Goal: Task Accomplishment & Management: Manage account settings

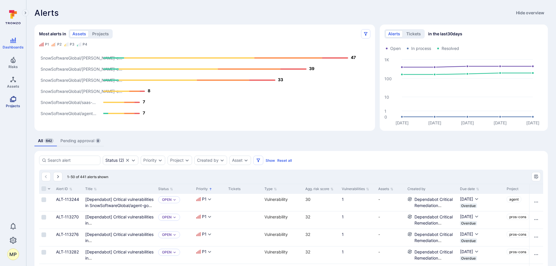
click at [8, 100] on link "Projects" at bounding box center [13, 101] width 26 height 17
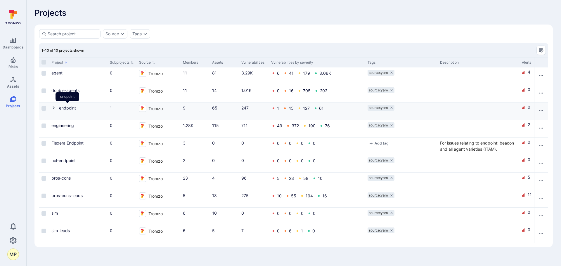
click at [69, 108] on link "endpoint" at bounding box center [67, 107] width 17 height 5
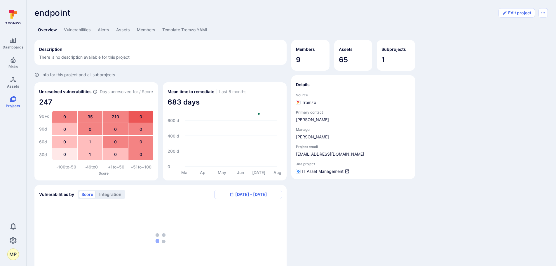
click at [82, 29] on link "Vulnerabilities" at bounding box center [77, 30] width 34 height 11
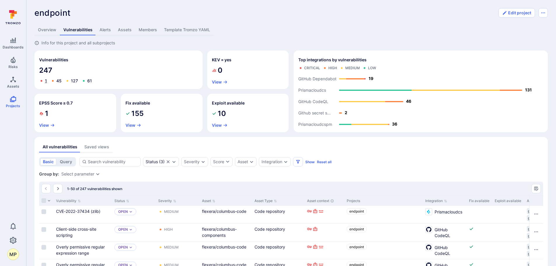
click at [46, 81] on link "1" at bounding box center [46, 80] width 2 height 5
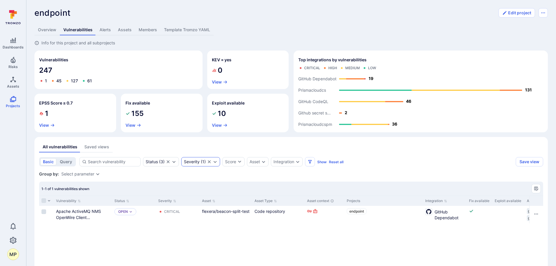
click at [209, 160] on icon "Clear selection" at bounding box center [209, 161] width 5 height 5
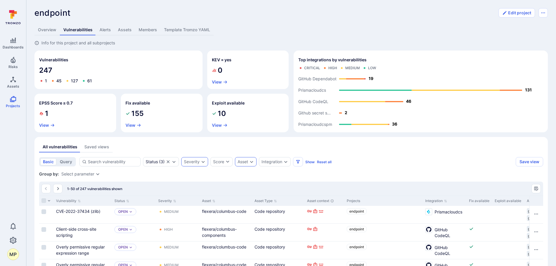
click at [248, 161] on div "Asset" at bounding box center [243, 161] width 11 height 5
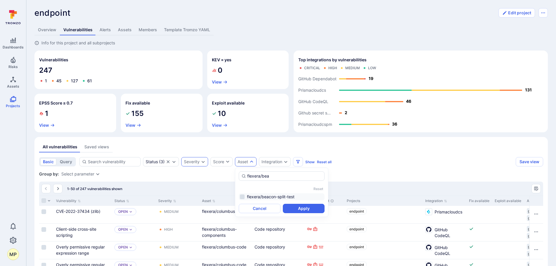
click at [273, 195] on li "flexera/beacon-split-test" at bounding box center [282, 196] width 86 height 7
type input "flexera/bea"
click at [293, 204] on button "Apply" at bounding box center [304, 208] width 42 height 9
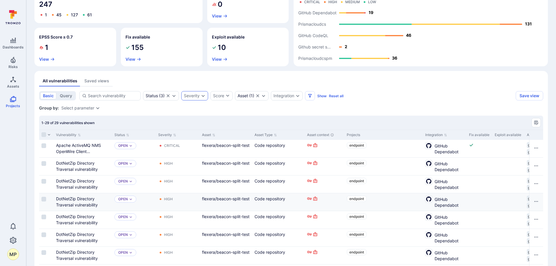
scroll to position [63, 0]
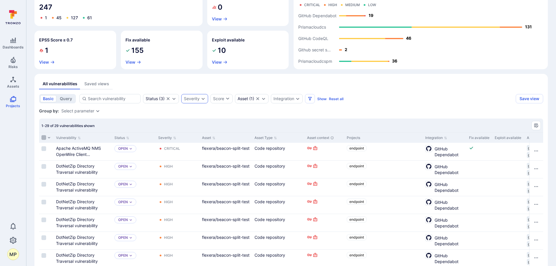
click at [44, 138] on input "Select all rows" at bounding box center [43, 137] width 5 height 5
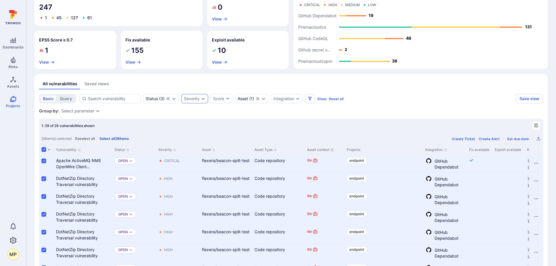
click at [114, 138] on button "Select all 29 items" at bounding box center [114, 138] width 32 height 4
click at [490, 139] on div "Edit tags" at bounding box center [486, 139] width 15 height 4
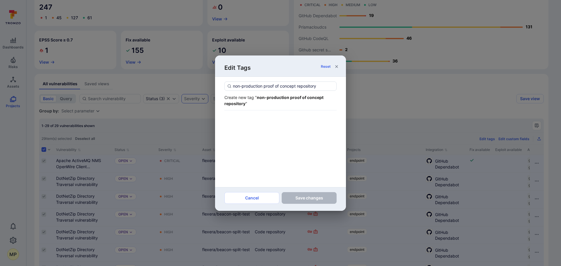
type input "non-production proof of concept repository"
click at [280, 98] on strong "non-production proof of concept repository" at bounding box center [273, 100] width 99 height 11
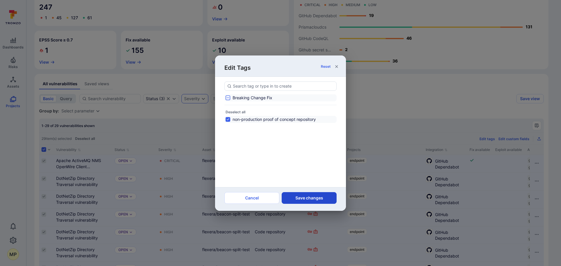
click at [311, 199] on button "Save changes" at bounding box center [309, 198] width 55 height 12
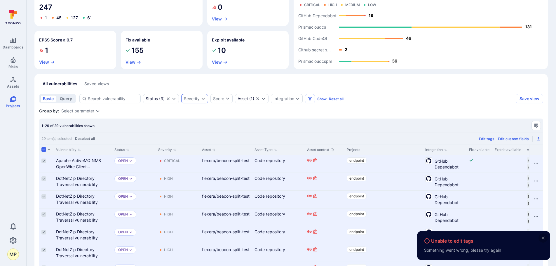
click at [545, 236] on icon "close" at bounding box center [543, 238] width 5 height 5
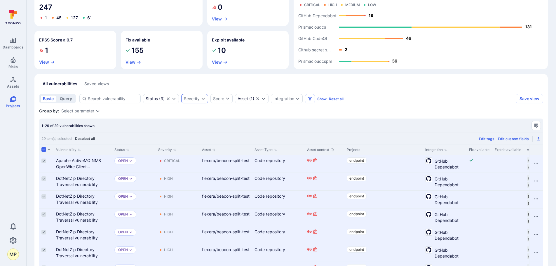
click at [83, 138] on button "Deselect all" at bounding box center [85, 138] width 22 height 4
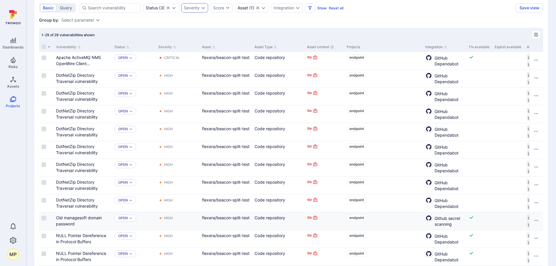
scroll to position [122, 0]
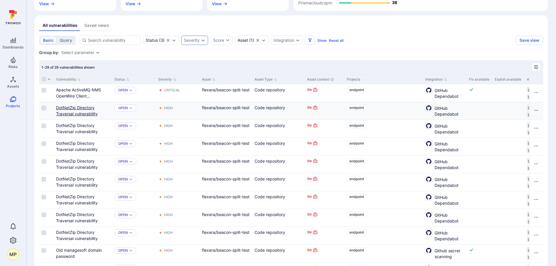
drag, startPoint x: 73, startPoint y: 110, endPoint x: 76, endPoint y: 108, distance: 3.6
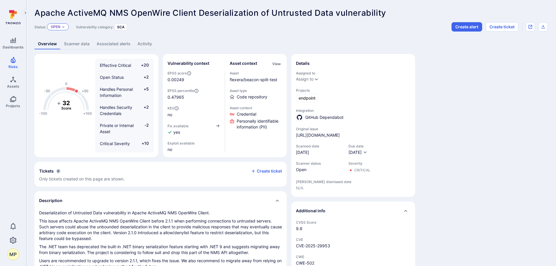
click at [65, 25] on icon "Expand dropdown" at bounding box center [64, 27] width 4 height 4
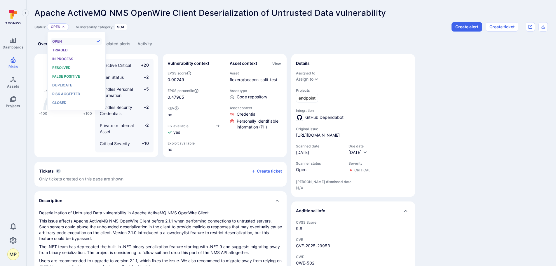
scroll to position [5, 0]
click at [72, 79] on div "False positive" at bounding box center [76, 76] width 48 height 6
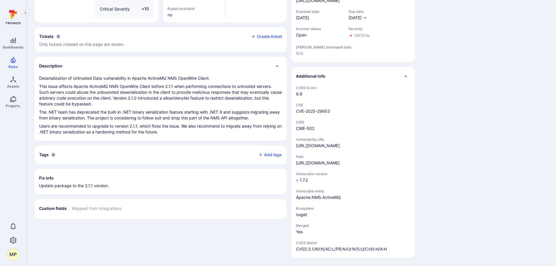
scroll to position [152, 0]
click at [267, 150] on button "Add tags" at bounding box center [268, 154] width 28 height 9
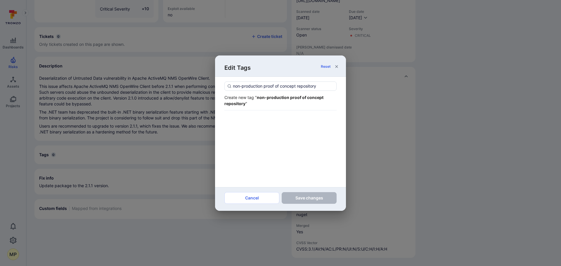
type input "non-production proof of concept repository"
click at [269, 100] on div "Create new tag " non-production proof of concept repository "" at bounding box center [280, 100] width 112 height 12
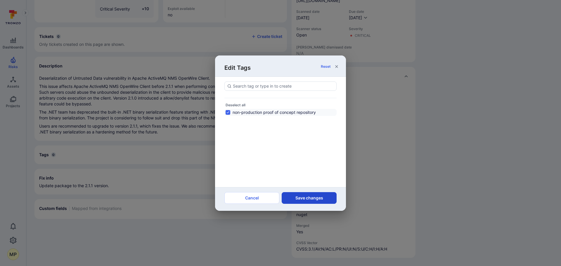
click at [321, 199] on button "Save changes" at bounding box center [309, 198] width 55 height 12
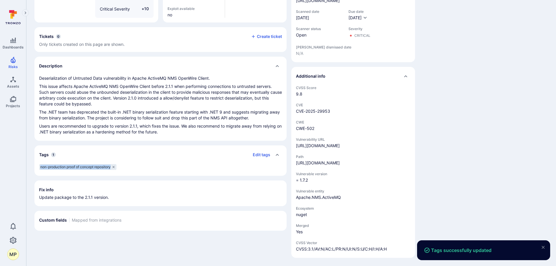
drag, startPoint x: 112, startPoint y: 151, endPoint x: 41, endPoint y: 151, distance: 70.7
click at [41, 165] on span "non-production proof of concept repository" at bounding box center [75, 167] width 70 height 5
copy span "non-production proof of concept repository"
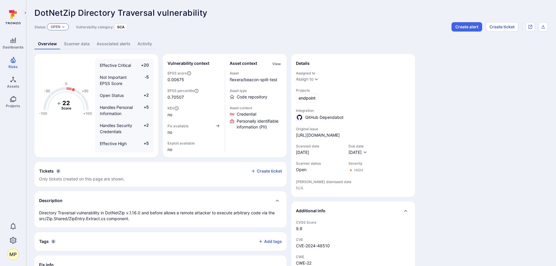
click at [67, 24] on div "Open" at bounding box center [58, 26] width 22 height 7
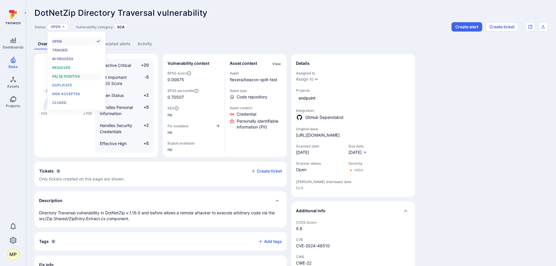
scroll to position [5, 0]
click at [67, 78] on span "False positive" at bounding box center [66, 76] width 28 height 4
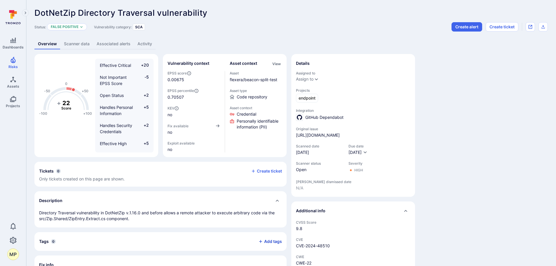
click at [270, 241] on button "Add tags" at bounding box center [268, 241] width 28 height 9
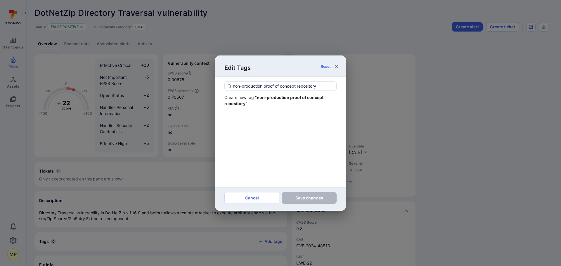
type input "non-production proof of concept repository"
click at [266, 97] on strong "non-production proof of concept repository" at bounding box center [273, 100] width 99 height 11
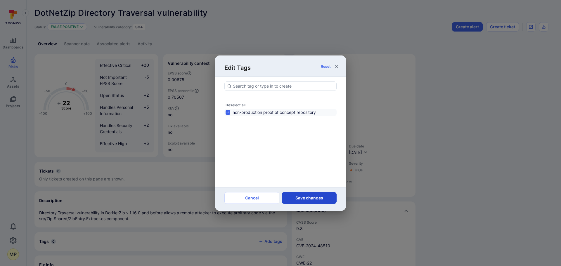
click at [311, 200] on button "Save changes" at bounding box center [309, 198] width 55 height 12
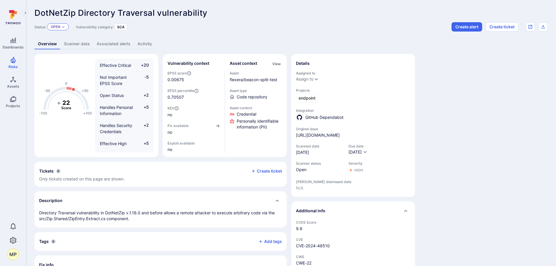
click at [63, 29] on div "Open" at bounding box center [58, 26] width 22 height 7
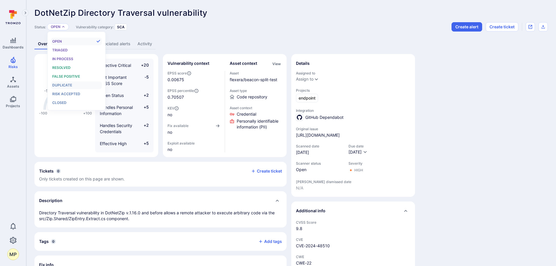
scroll to position [5, 0]
click at [70, 78] on span "False positive" at bounding box center [66, 76] width 28 height 4
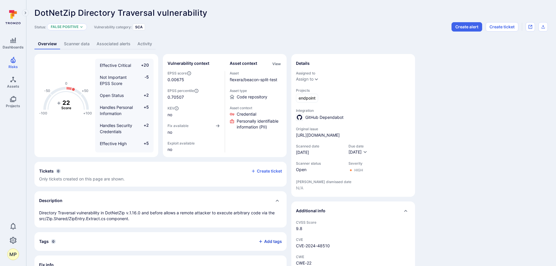
click at [267, 243] on button "Add tags" at bounding box center [268, 241] width 28 height 9
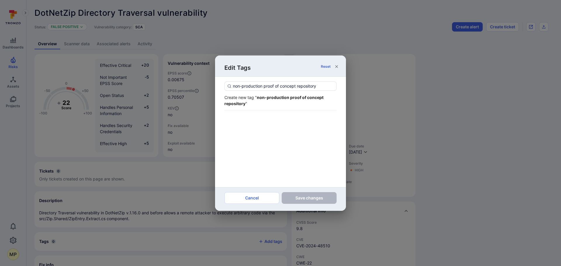
type input "non-production proof of concept repository"
click at [252, 97] on div "Create new tag " non-production proof of concept repository "" at bounding box center [280, 100] width 112 height 12
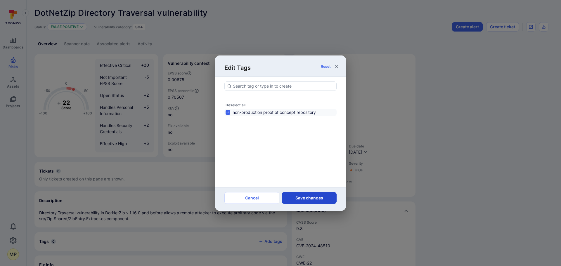
click at [310, 203] on button "Save changes" at bounding box center [309, 198] width 55 height 12
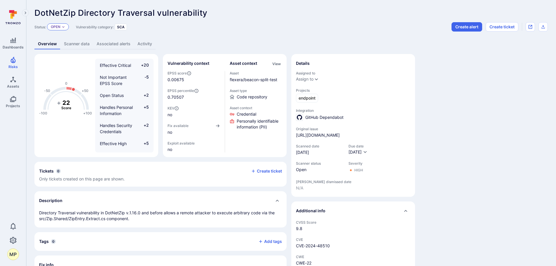
click at [65, 28] on icon "Expand dropdown" at bounding box center [64, 27] width 4 height 4
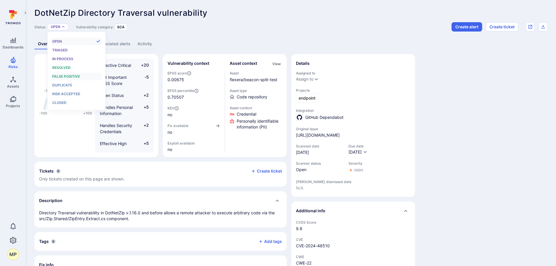
scroll to position [5, 0]
click at [74, 78] on span "False positive" at bounding box center [66, 76] width 28 height 4
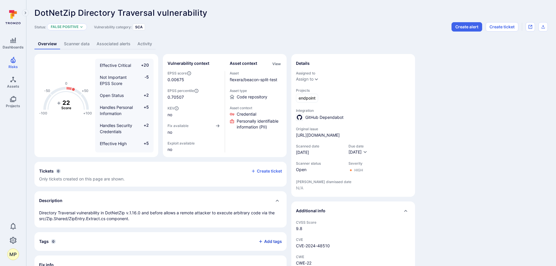
click at [266, 244] on button "Add tags" at bounding box center [268, 241] width 28 height 9
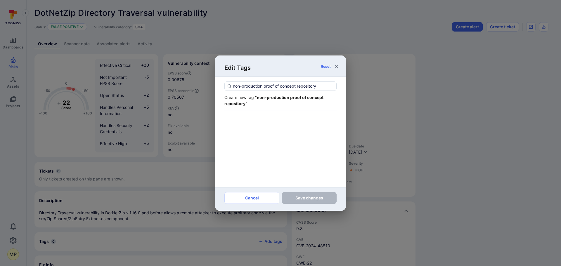
type input "non-production proof of concept repository"
click at [264, 98] on strong "non-production proof of concept repository" at bounding box center [273, 100] width 99 height 11
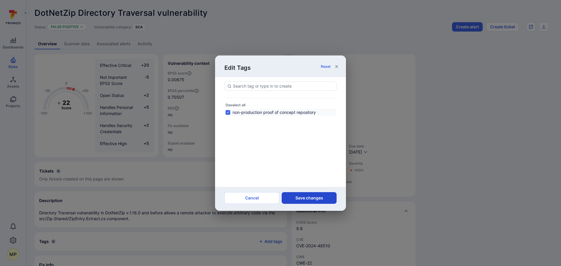
click at [309, 200] on button "Save changes" at bounding box center [309, 198] width 55 height 12
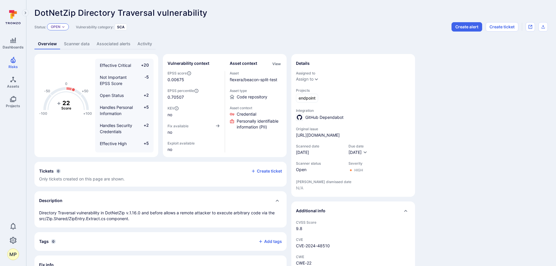
click at [61, 27] on div "Open" at bounding box center [58, 26] width 22 height 7
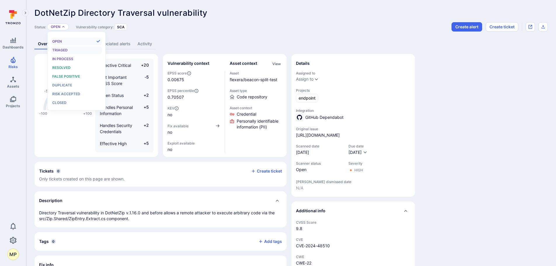
scroll to position [5, 0]
click at [76, 75] on span "False positive" at bounding box center [66, 76] width 28 height 4
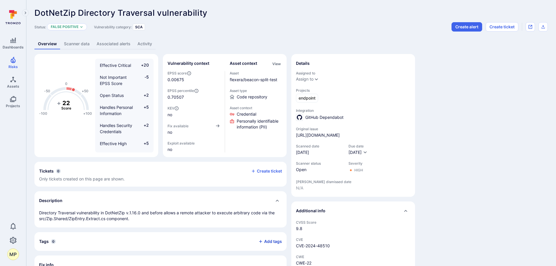
click at [268, 241] on button "Add tags" at bounding box center [268, 241] width 28 height 9
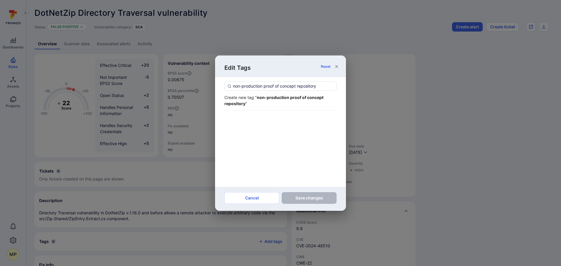
type input "non-production proof of concept repository"
click at [269, 98] on strong "non-production proof of concept repository" at bounding box center [273, 100] width 99 height 11
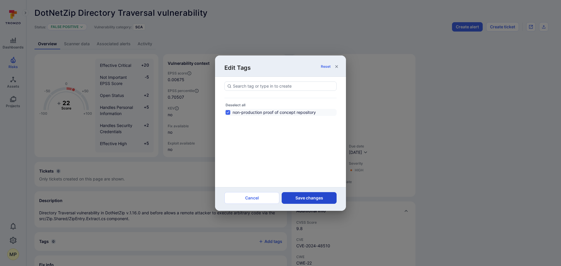
click at [310, 198] on button "Save changes" at bounding box center [309, 198] width 55 height 12
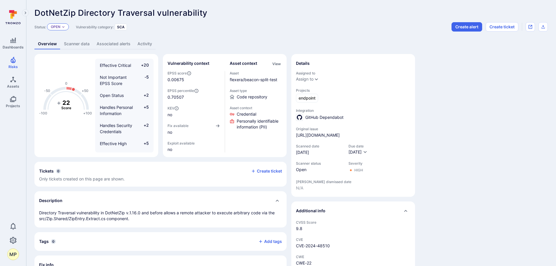
click at [59, 27] on p "Open" at bounding box center [56, 27] width 10 height 5
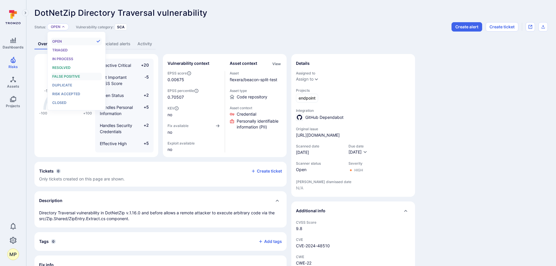
scroll to position [5, 0]
click at [71, 78] on span "False positive" at bounding box center [66, 76] width 28 height 4
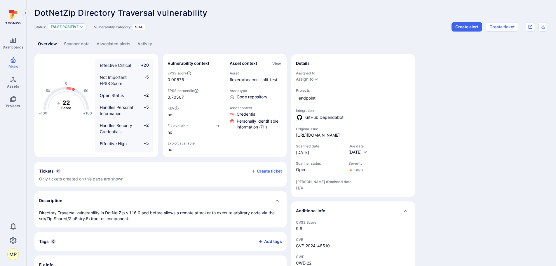
click at [279, 242] on button "Add tags" at bounding box center [268, 241] width 28 height 9
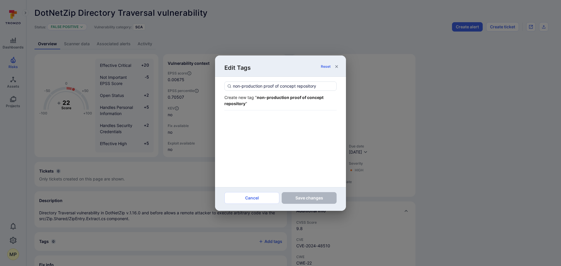
type input "non-production proof of concept repository"
click at [278, 99] on strong "non-production proof of concept repository" at bounding box center [273, 100] width 99 height 11
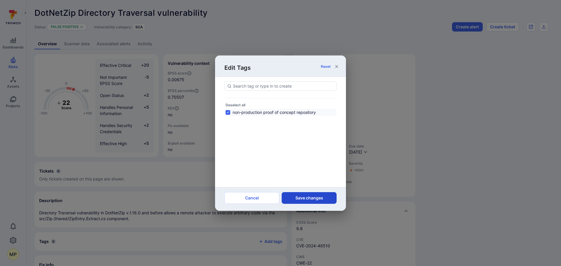
click at [305, 197] on button "Save changes" at bounding box center [309, 198] width 55 height 12
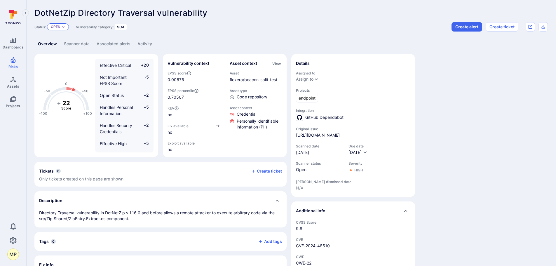
click at [63, 29] on div "Open" at bounding box center [58, 26] width 22 height 7
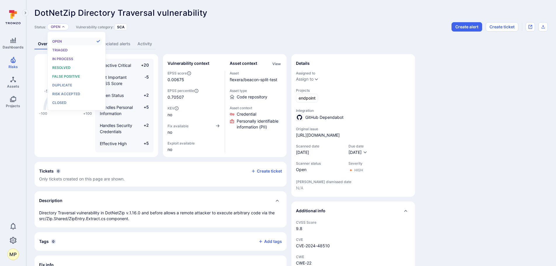
scroll to position [5, 0]
click at [68, 77] on span "False positive" at bounding box center [66, 76] width 28 height 4
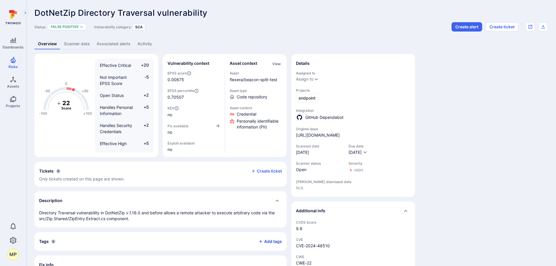
click at [267, 240] on button "Add tags" at bounding box center [268, 241] width 28 height 9
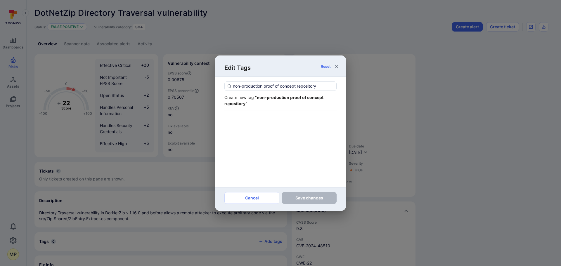
type input "non-production proof of concept repository"
click at [275, 96] on strong "non-production proof of concept repository" at bounding box center [273, 100] width 99 height 11
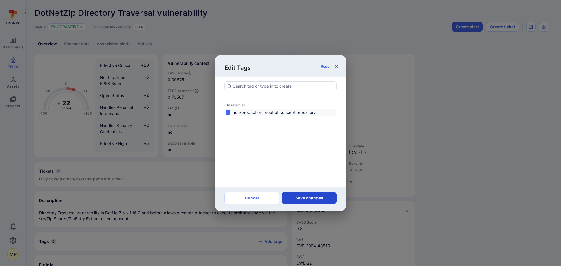
click at [310, 194] on button "Save changes" at bounding box center [309, 198] width 55 height 12
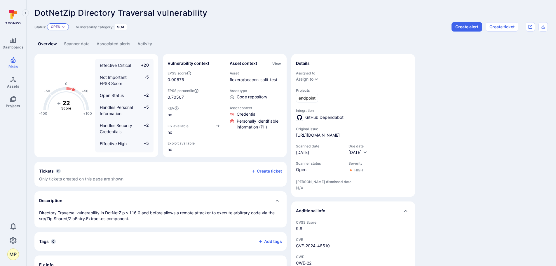
click at [62, 29] on div "Open" at bounding box center [58, 26] width 22 height 7
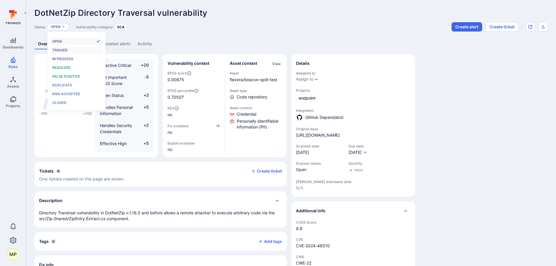
scroll to position [5, 0]
click at [72, 79] on div "False positive" at bounding box center [76, 76] width 48 height 6
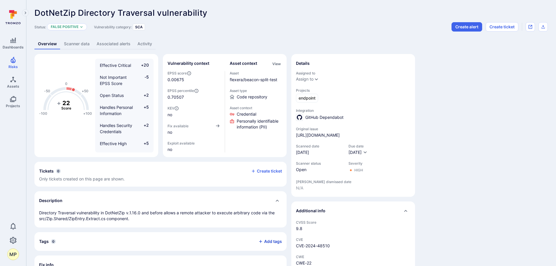
click at [266, 244] on button "Add tags" at bounding box center [268, 241] width 28 height 9
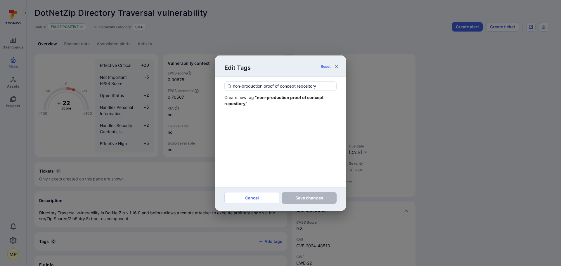
type input "non-production proof of concept repository"
click at [268, 102] on div "Create new tag " non-production proof of concept repository "" at bounding box center [280, 100] width 112 height 12
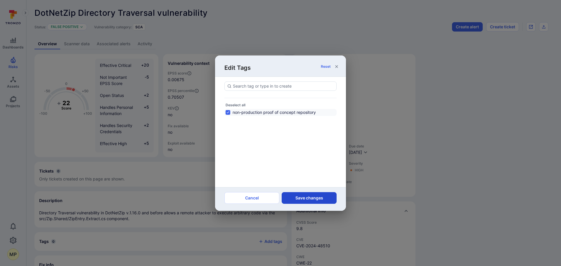
click at [308, 196] on button "Save changes" at bounding box center [309, 198] width 55 height 12
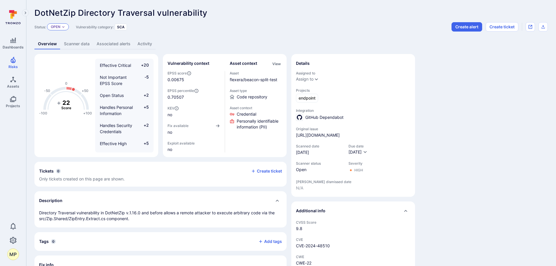
click at [60, 29] on p "Open" at bounding box center [56, 27] width 10 height 5
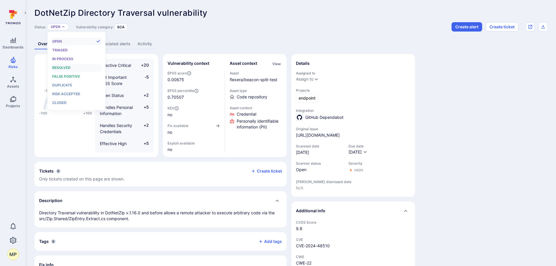
scroll to position [5, 0]
click at [73, 75] on span "False positive" at bounding box center [66, 76] width 28 height 4
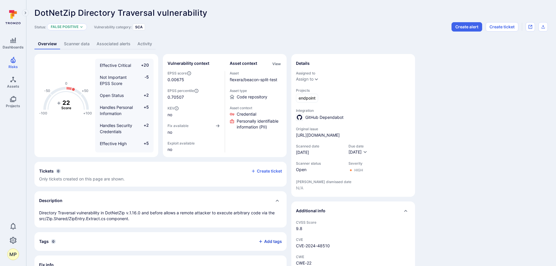
click at [268, 242] on button "Add tags" at bounding box center [268, 241] width 28 height 9
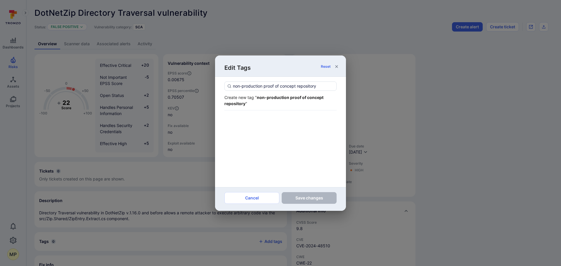
type input "non-production proof of concept repository"
click at [280, 100] on div "Create new tag " non-production proof of concept repository "" at bounding box center [280, 100] width 112 height 12
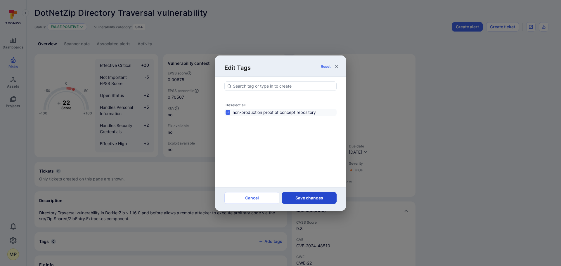
click at [309, 197] on button "Save changes" at bounding box center [309, 198] width 55 height 12
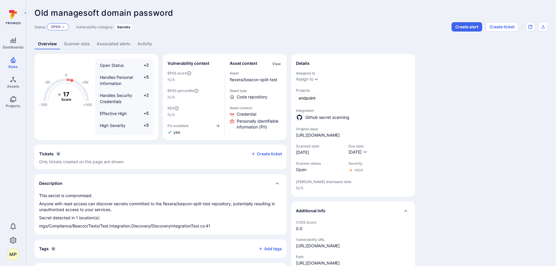
click at [65, 29] on div "Open" at bounding box center [58, 26] width 22 height 7
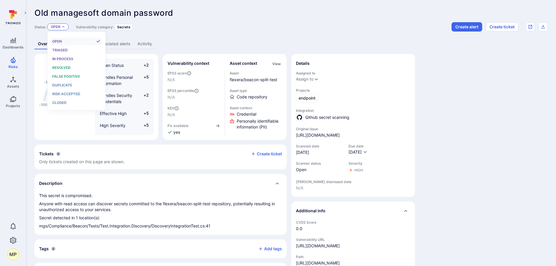
scroll to position [5, 0]
click at [65, 77] on span "False positive" at bounding box center [66, 76] width 28 height 4
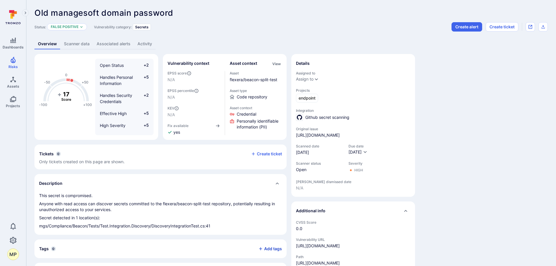
click at [266, 248] on button "Add tags" at bounding box center [268, 248] width 28 height 9
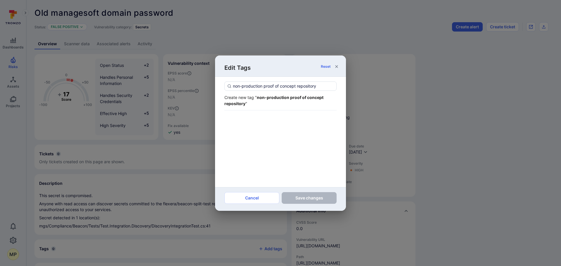
type input "non-production proof of concept repository"
click at [281, 100] on div "Create new tag " non-production proof of concept repository "" at bounding box center [280, 100] width 112 height 12
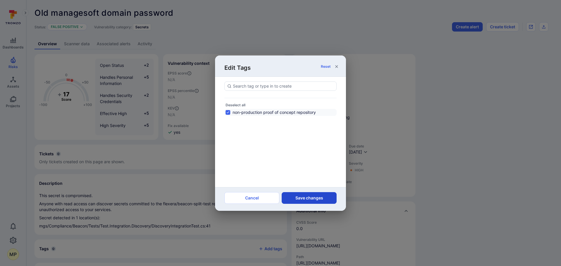
click at [310, 200] on button "Save changes" at bounding box center [309, 198] width 55 height 12
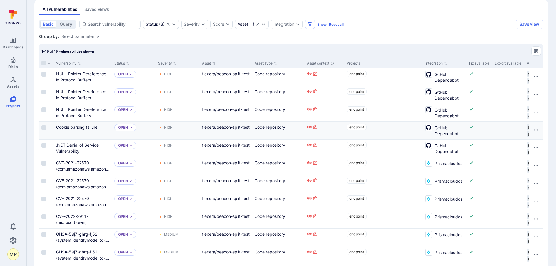
scroll to position [117, 0]
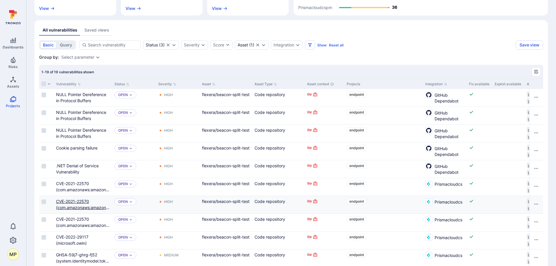
drag, startPoint x: 80, startPoint y: 211, endPoint x: 77, endPoint y: 208, distance: 4.6
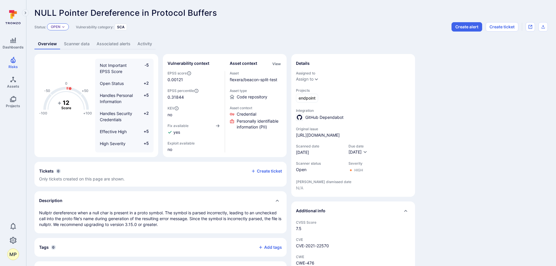
click at [63, 28] on icon "Expand dropdown" at bounding box center [64, 27] width 4 height 4
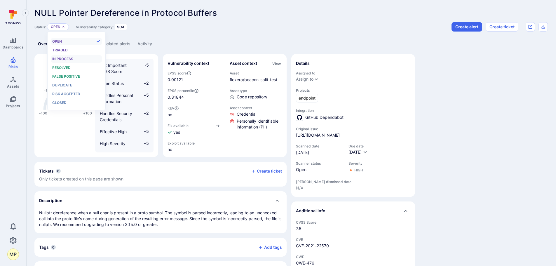
scroll to position [5, 0]
click at [60, 74] on div "False positive" at bounding box center [76, 76] width 48 height 6
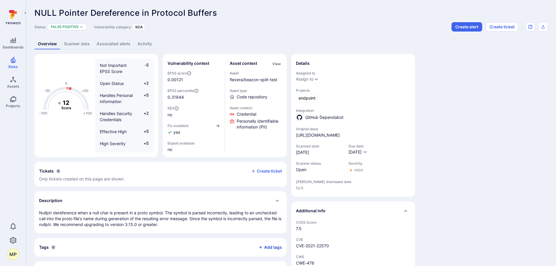
click at [265, 247] on button "Add tags" at bounding box center [268, 247] width 28 height 9
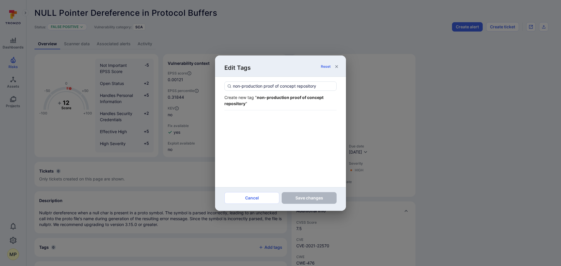
type input "non-production proof of concept repository"
click at [270, 100] on div "Create new tag " non-production proof of concept repository "" at bounding box center [280, 100] width 112 height 12
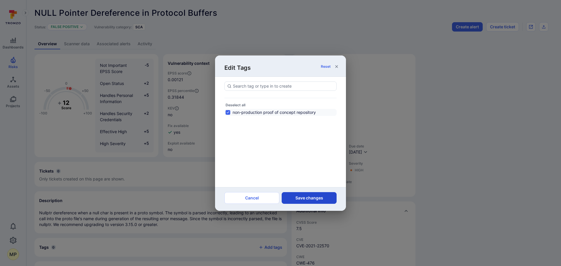
click at [308, 199] on button "Save changes" at bounding box center [309, 198] width 55 height 12
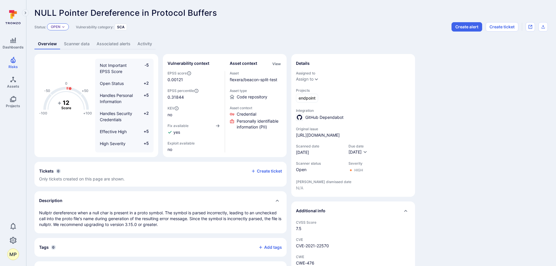
click at [65, 24] on div "Open" at bounding box center [58, 26] width 22 height 7
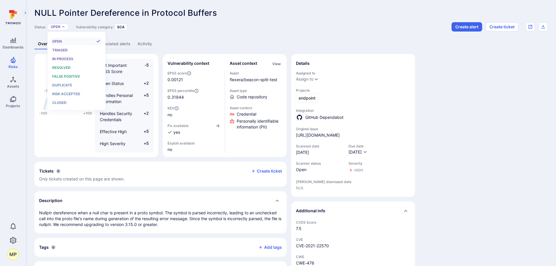
scroll to position [5, 0]
click at [65, 75] on span "False positive" at bounding box center [66, 76] width 28 height 4
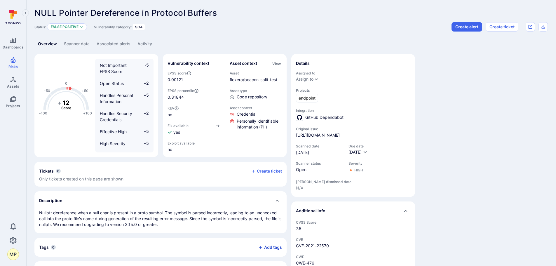
click at [268, 246] on button "Add tags" at bounding box center [268, 247] width 28 height 9
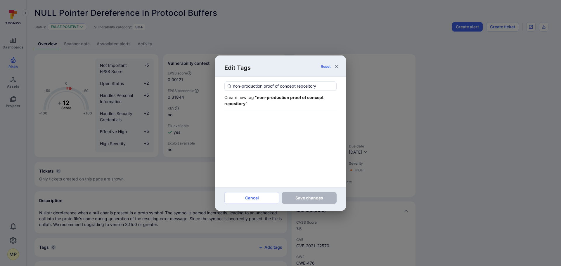
type input "non-production proof of concept repository"
click at [280, 97] on strong "non-production proof of concept repository" at bounding box center [273, 100] width 99 height 11
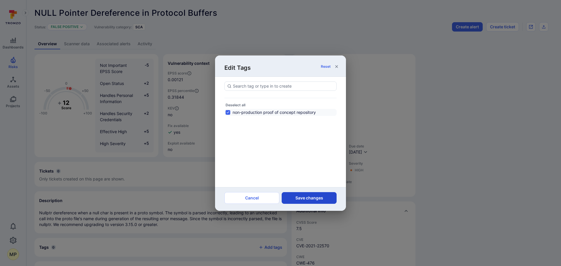
click at [309, 197] on button "Save changes" at bounding box center [309, 198] width 55 height 12
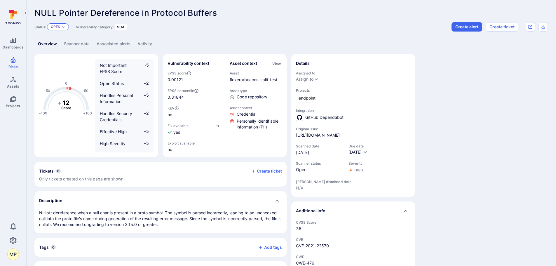
drag, startPoint x: 60, startPoint y: 24, endPoint x: 64, endPoint y: 29, distance: 6.5
click at [60, 24] on div "Open" at bounding box center [58, 26] width 22 height 7
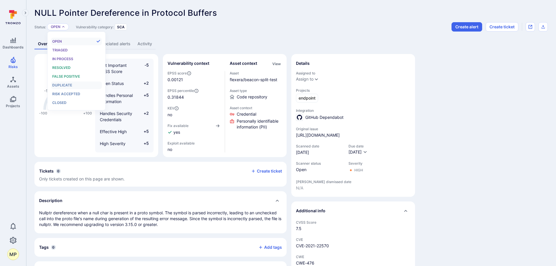
scroll to position [5, 0]
click at [82, 77] on div "False positive" at bounding box center [76, 76] width 48 height 6
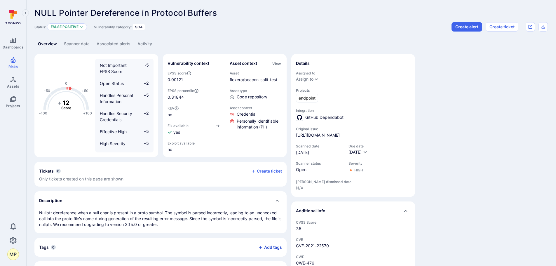
click at [273, 245] on button "Add tags" at bounding box center [268, 247] width 28 height 9
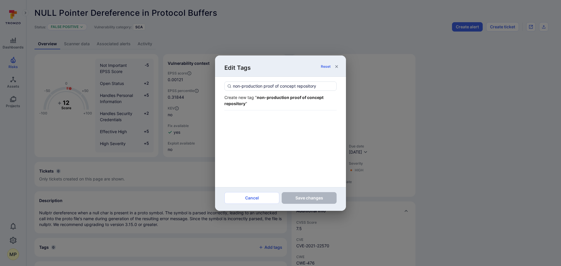
type input "non-production proof of concept repository"
click at [285, 105] on div "Create new tag " non-production proof of concept repository "" at bounding box center [280, 100] width 112 height 12
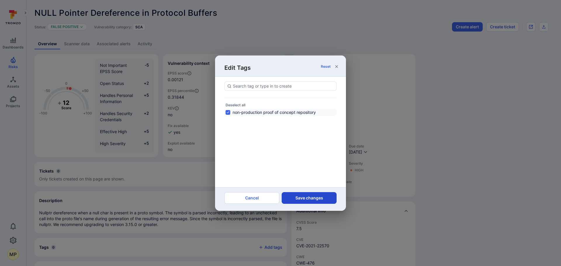
click at [306, 196] on button "Save changes" at bounding box center [309, 198] width 55 height 12
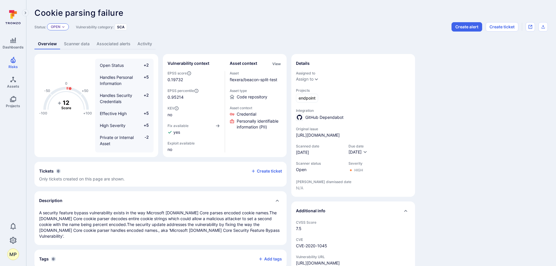
click at [67, 26] on div "Open" at bounding box center [58, 26] width 22 height 7
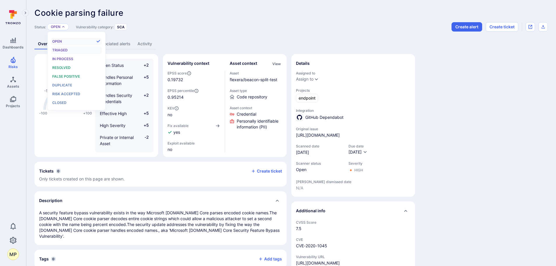
scroll to position [5, 0]
click at [72, 75] on span "False positive" at bounding box center [66, 76] width 28 height 4
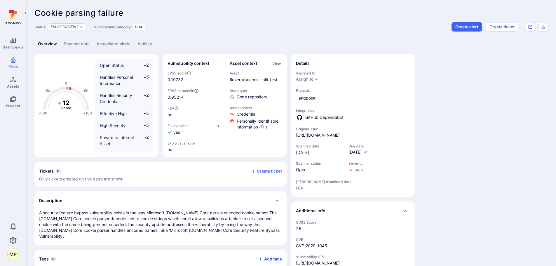
click at [271, 254] on button "Add tags" at bounding box center [268, 258] width 28 height 9
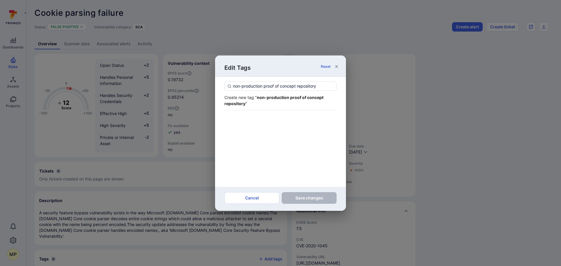
type input "non-production proof of concept repository"
click at [287, 101] on div "Create new tag " non-production proof of concept repository "" at bounding box center [280, 100] width 112 height 12
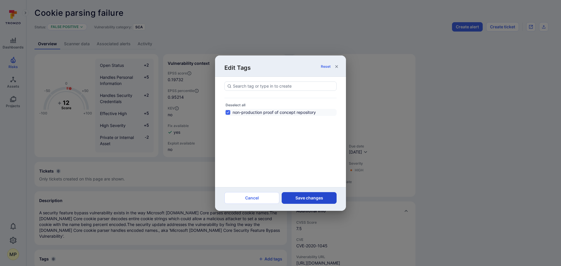
click at [303, 197] on button "Save changes" at bounding box center [309, 198] width 55 height 12
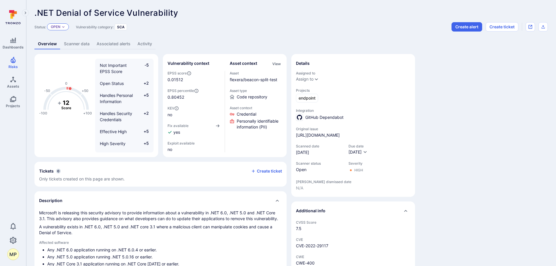
click at [61, 27] on div "Open" at bounding box center [58, 26] width 22 height 7
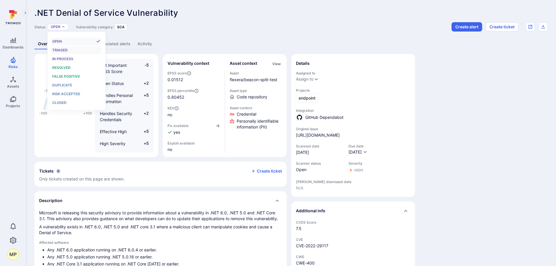
scroll to position [5, 0]
click at [76, 74] on span "False positive" at bounding box center [66, 76] width 28 height 4
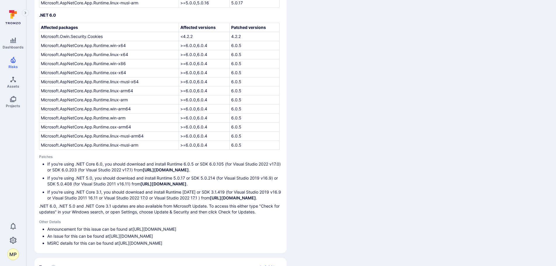
scroll to position [620, 0]
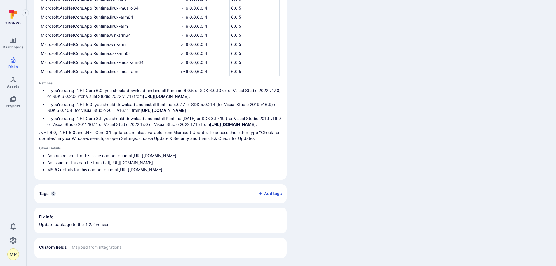
click at [275, 192] on button "Add tags" at bounding box center [268, 193] width 28 height 9
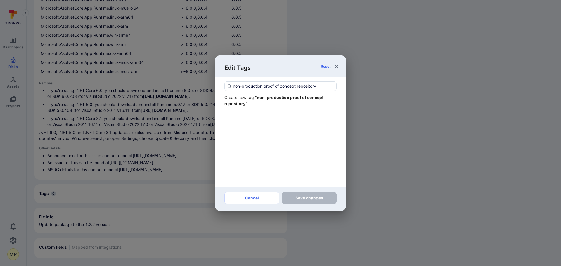
type input "non-production proof of concept repository"
click at [268, 99] on strong "non-production proof of concept repository" at bounding box center [273, 100] width 99 height 11
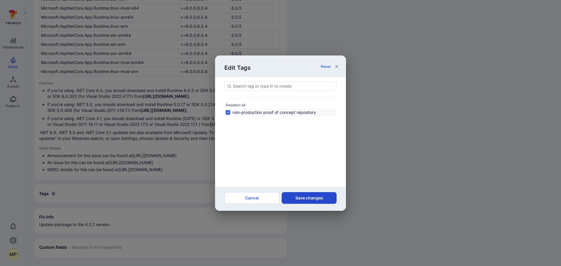
click at [303, 201] on button "Save changes" at bounding box center [309, 198] width 55 height 12
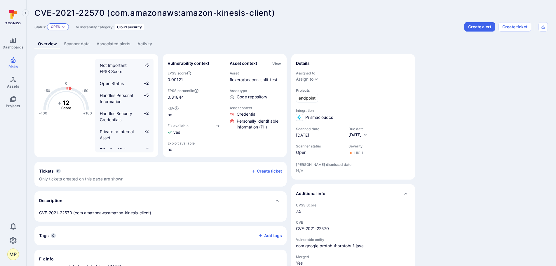
click at [63, 29] on div "Open" at bounding box center [58, 26] width 22 height 7
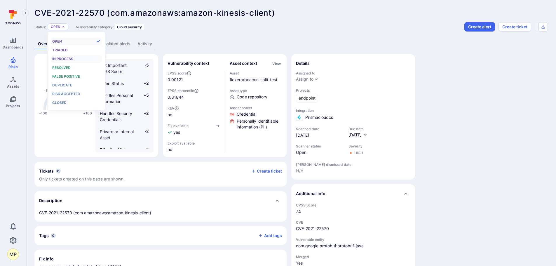
scroll to position [5, 0]
click at [74, 77] on span "False positive" at bounding box center [66, 76] width 28 height 4
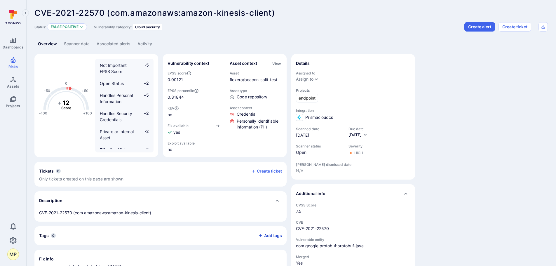
click at [270, 235] on button "Add tags" at bounding box center [268, 235] width 28 height 9
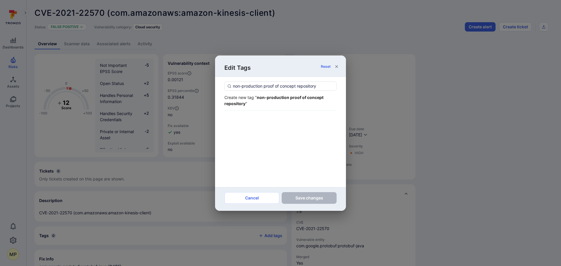
type input "non-production proof of concept repository"
click at [276, 99] on strong "non-production proof of concept repository" at bounding box center [273, 100] width 99 height 11
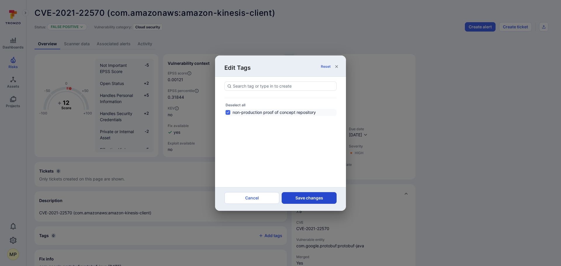
click at [302, 199] on button "Save changes" at bounding box center [309, 198] width 55 height 12
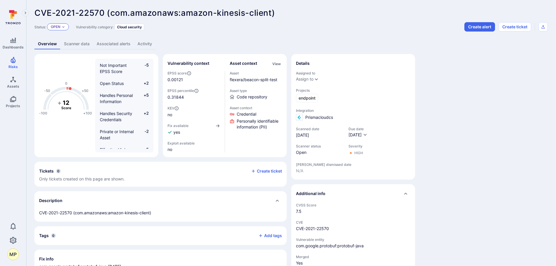
click at [59, 26] on p "Open" at bounding box center [56, 27] width 10 height 5
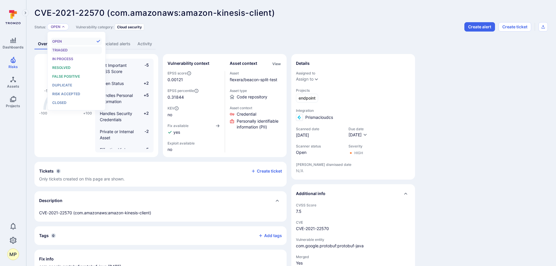
scroll to position [5, 0]
click at [73, 77] on span "False positive" at bounding box center [66, 76] width 28 height 4
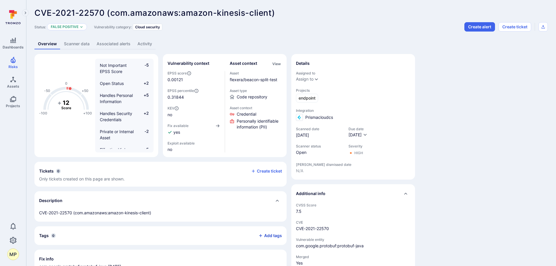
click at [275, 238] on button "Add tags" at bounding box center [268, 235] width 28 height 9
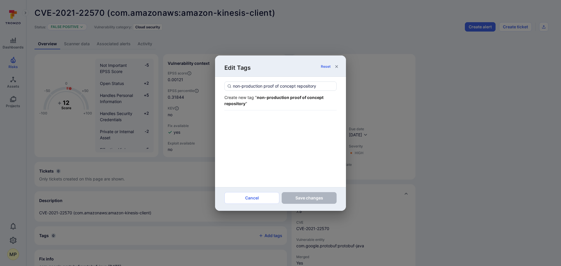
type input "non-production proof of concept repository"
click at [272, 108] on div "Create new tag " non-production proof of concept repository "" at bounding box center [280, 101] width 112 height 20
click at [272, 103] on div "Create new tag " non-production proof of concept repository "" at bounding box center [280, 100] width 112 height 12
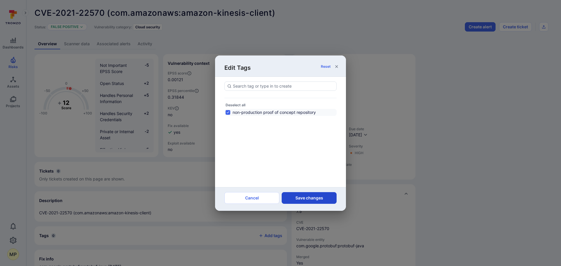
click at [303, 199] on button "Save changes" at bounding box center [309, 198] width 55 height 12
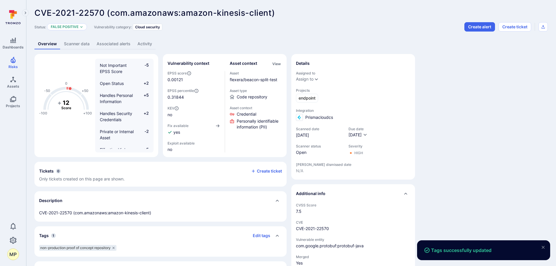
scroll to position [29, 0]
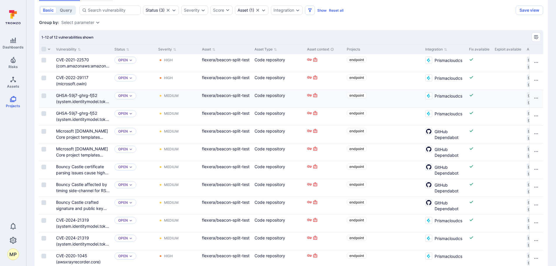
scroll to position [81, 0]
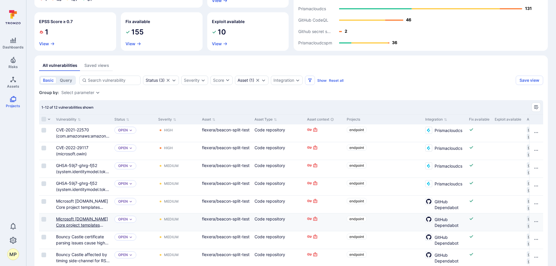
drag, startPoint x: 75, startPoint y: 221, endPoint x: 72, endPoint y: 219, distance: 3.9
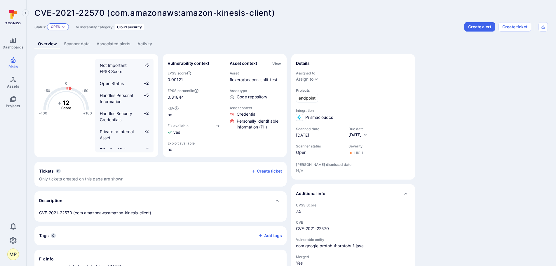
click at [60, 27] on p "Open" at bounding box center [56, 27] width 10 height 5
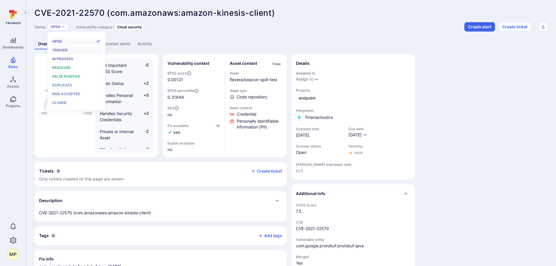
scroll to position [5, 0]
click at [70, 74] on span "False positive" at bounding box center [66, 76] width 28 height 4
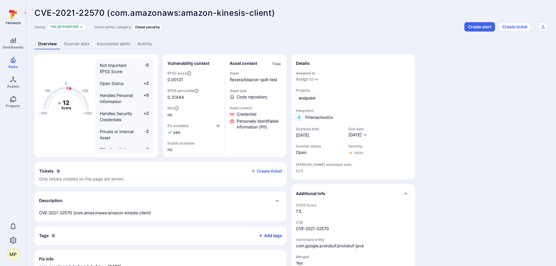
click at [268, 239] on button "Add tags" at bounding box center [268, 235] width 28 height 9
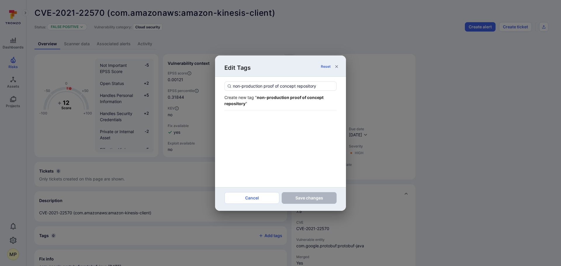
type input "non-production proof of concept repository"
click at [257, 100] on div "Create new tag " non-production proof of concept repository "" at bounding box center [280, 100] width 112 height 12
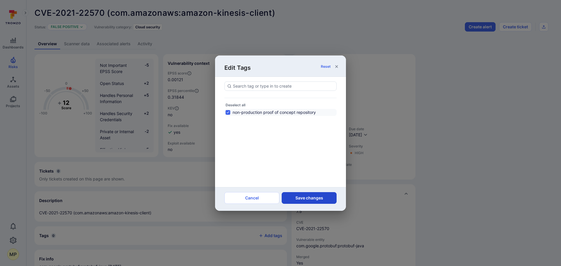
click at [303, 196] on button "Save changes" at bounding box center [309, 198] width 55 height 12
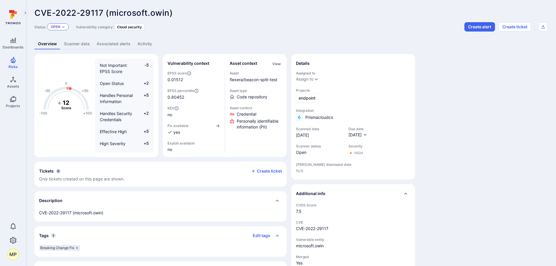
click at [65, 28] on icon "Expand dropdown" at bounding box center [64, 27] width 4 height 4
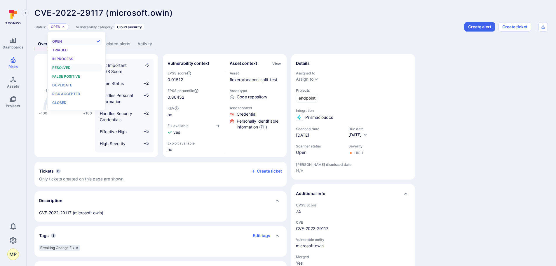
scroll to position [5, 0]
click at [71, 75] on span "False positive" at bounding box center [66, 76] width 28 height 4
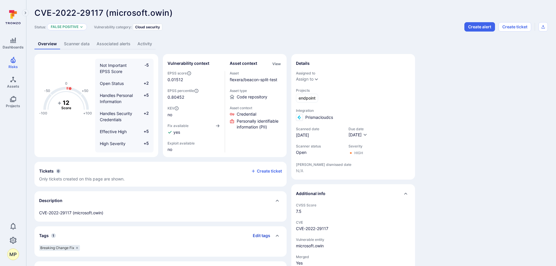
click at [264, 235] on button "Edit tags" at bounding box center [259, 235] width 22 height 9
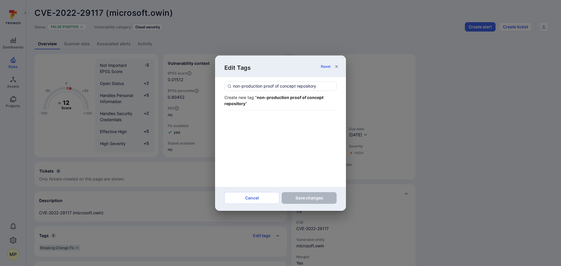
type input "non-production proof of concept repository"
click at [268, 100] on div "Create new tag " non-production proof of concept repository "" at bounding box center [280, 100] width 112 height 12
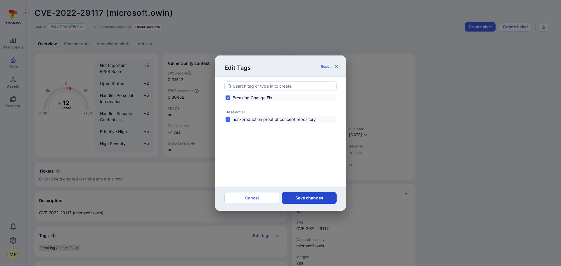
click at [308, 197] on button "Save changes" at bounding box center [309, 198] width 55 height 12
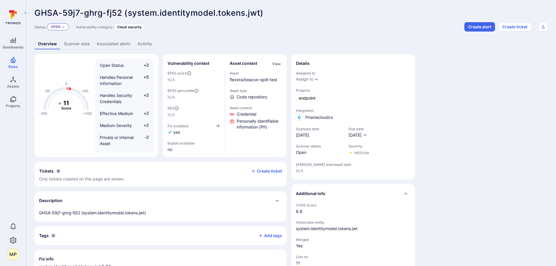
click at [63, 26] on icon "Expand dropdown" at bounding box center [64, 27] width 4 height 4
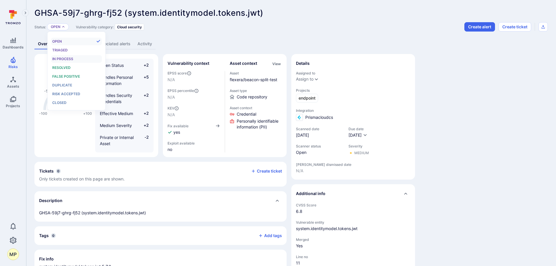
scroll to position [5, 0]
click at [78, 73] on li "False positive" at bounding box center [76, 77] width 51 height 8
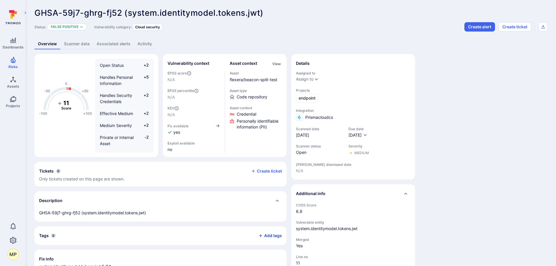
click at [271, 237] on button "Add tags" at bounding box center [268, 235] width 28 height 9
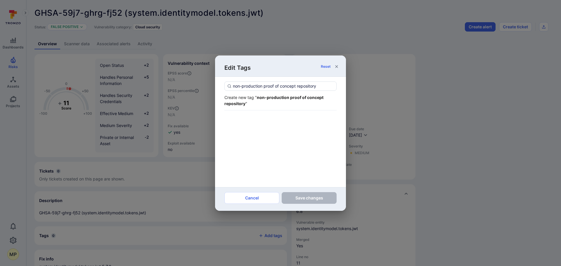
type input "non-production proof of concept repository"
click at [267, 101] on div "Create new tag " non-production proof of concept repository "" at bounding box center [280, 100] width 112 height 12
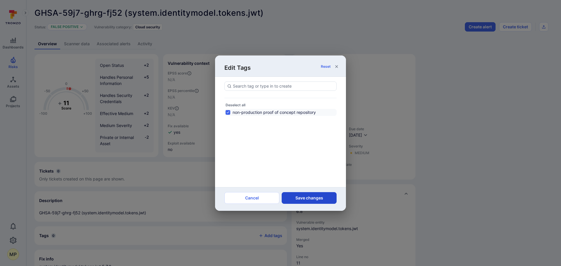
click at [311, 197] on button "Save changes" at bounding box center [309, 198] width 55 height 12
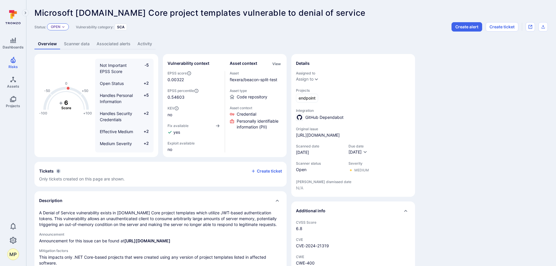
click at [57, 26] on p "Open" at bounding box center [56, 27] width 10 height 5
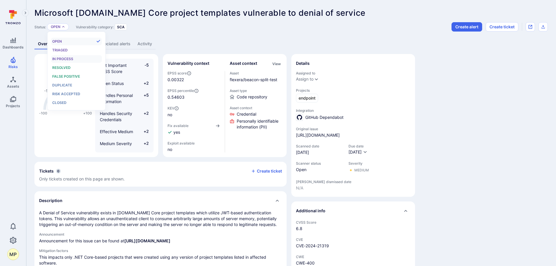
scroll to position [5, 0]
click at [67, 76] on span "False positive" at bounding box center [66, 76] width 28 height 4
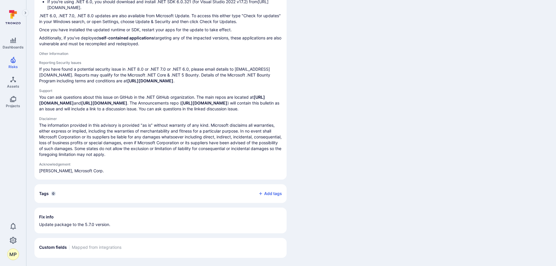
scroll to position [708, 0]
click at [272, 197] on button "Add tags" at bounding box center [268, 193] width 28 height 9
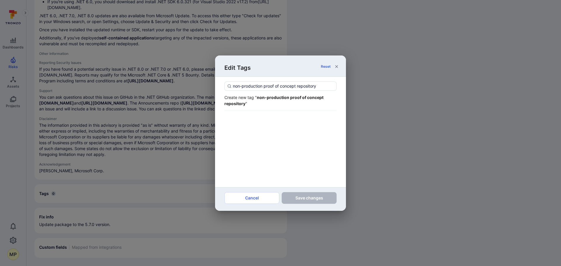
type input "non-production proof of concept repository"
click at [268, 100] on div "Create new tag " non-production proof of concept repository "" at bounding box center [280, 100] width 112 height 12
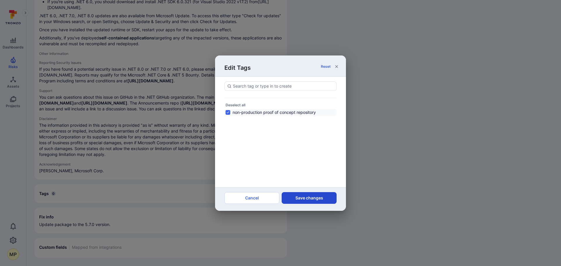
click at [302, 196] on button "Save changes" at bounding box center [309, 198] width 55 height 12
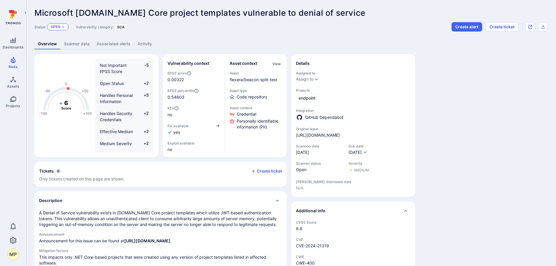
click at [52, 27] on p "Open" at bounding box center [56, 27] width 10 height 5
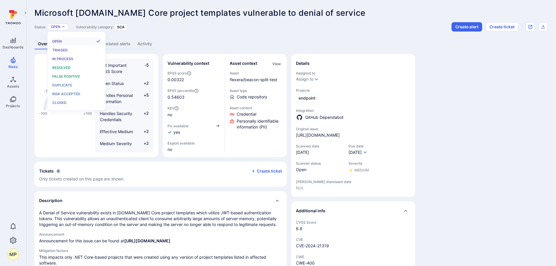
scroll to position [5, 0]
click at [71, 77] on span "False positive" at bounding box center [66, 76] width 28 height 4
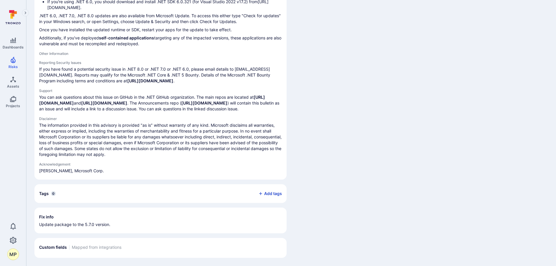
scroll to position [708, 0]
click at [272, 195] on button "Add tags" at bounding box center [268, 193] width 28 height 9
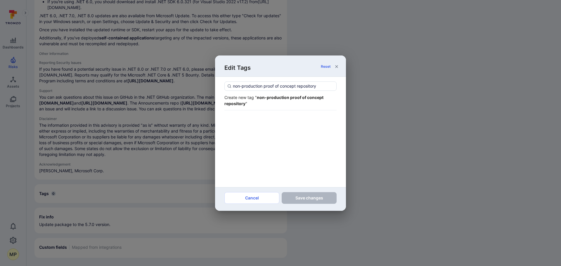
type input "non-production proof of concept repository"
click at [270, 105] on div "Create new tag " non-production proof of concept repository "" at bounding box center [280, 100] width 112 height 12
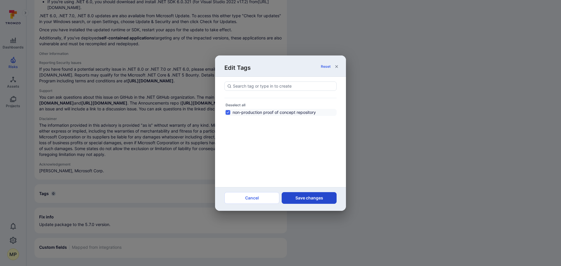
click at [308, 199] on button "Save changes" at bounding box center [309, 198] width 55 height 12
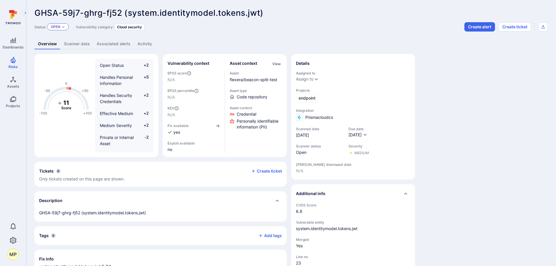
click at [66, 26] on div "Open" at bounding box center [58, 26] width 22 height 7
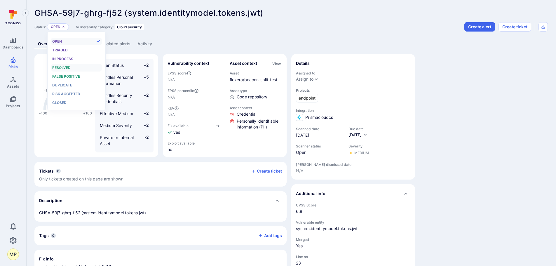
scroll to position [5, 0]
click at [77, 76] on span "False positive" at bounding box center [66, 76] width 28 height 4
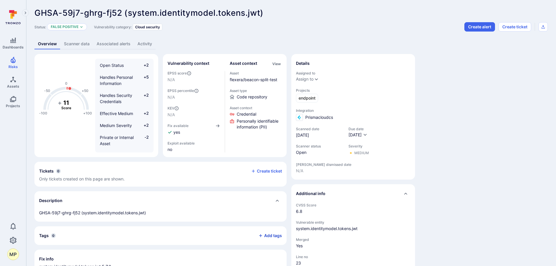
click at [272, 236] on button "Add tags" at bounding box center [268, 235] width 28 height 9
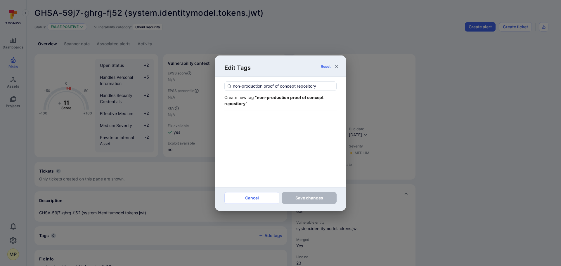
type input "non-production proof of concept repository"
click at [266, 100] on div "Create new tag " non-production proof of concept repository "" at bounding box center [280, 100] width 112 height 12
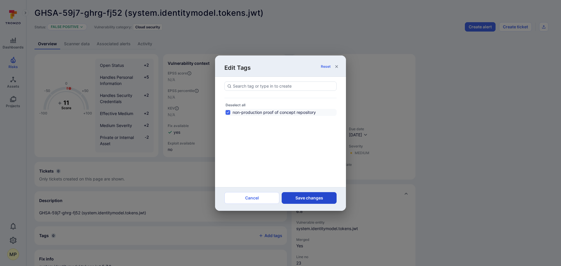
click at [299, 202] on button "Save changes" at bounding box center [309, 198] width 55 height 12
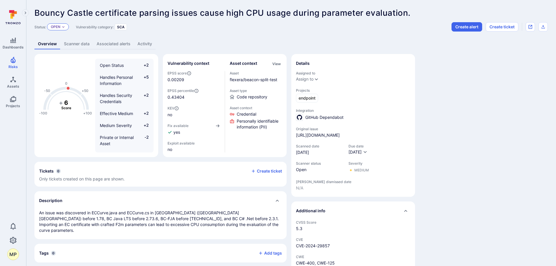
click at [63, 26] on icon "Expand dropdown" at bounding box center [64, 27] width 4 height 4
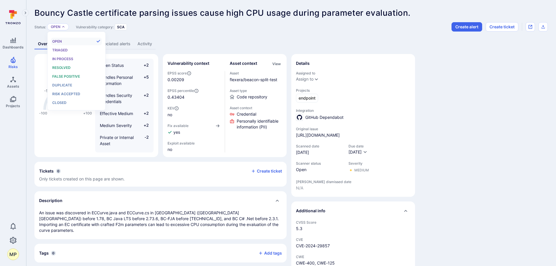
scroll to position [5, 0]
click at [75, 77] on span "False positive" at bounding box center [66, 76] width 28 height 4
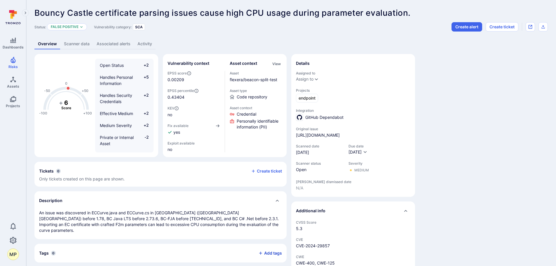
click at [269, 249] on button "Add tags" at bounding box center [268, 253] width 28 height 9
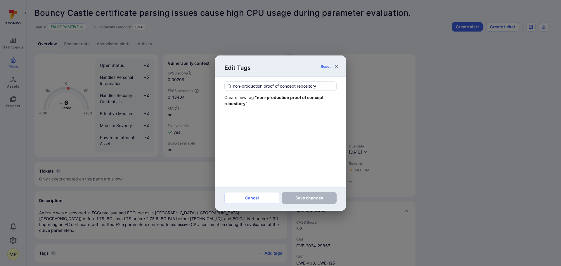
type input "non-production proof of concept repository"
click at [280, 101] on div "Create new tag " non-production proof of concept repository "" at bounding box center [280, 100] width 112 height 12
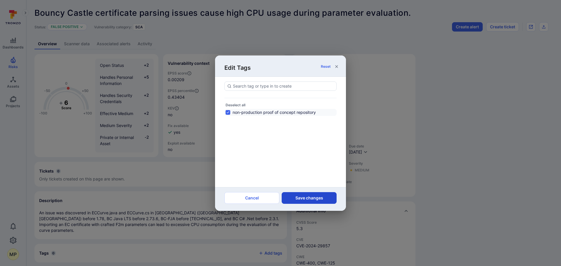
click at [307, 202] on button "Save changes" at bounding box center [309, 198] width 55 height 12
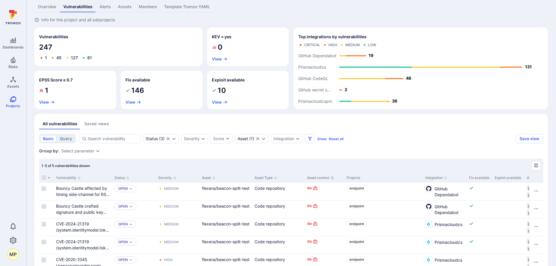
scroll to position [44, 0]
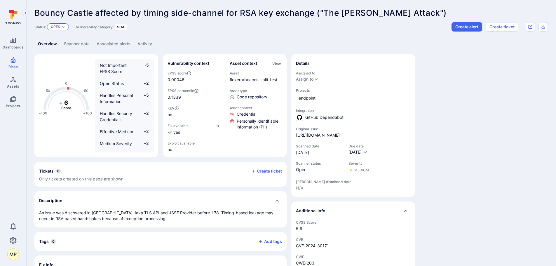
click at [54, 27] on p "Open" at bounding box center [56, 27] width 10 height 5
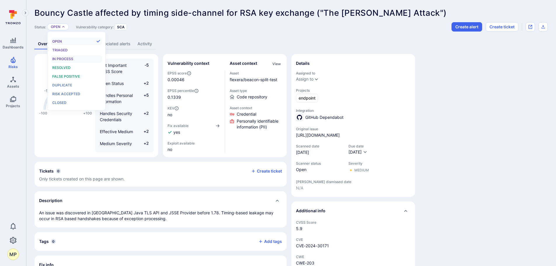
scroll to position [5, 0]
click at [67, 73] on li "False positive" at bounding box center [76, 77] width 51 height 8
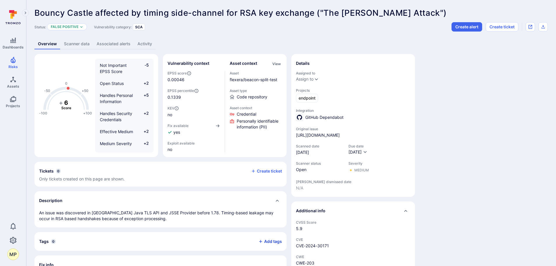
click at [267, 243] on button "Add tags" at bounding box center [268, 241] width 28 height 9
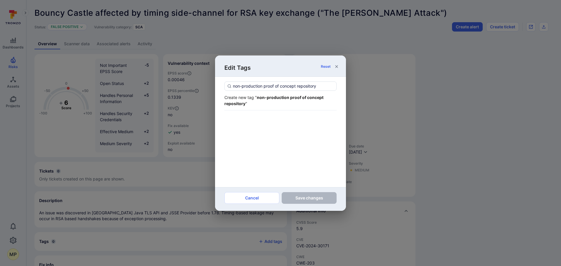
type input "non-production proof of concept repository"
click at [254, 101] on div "Create new tag " non-production proof of concept repository "" at bounding box center [280, 100] width 112 height 12
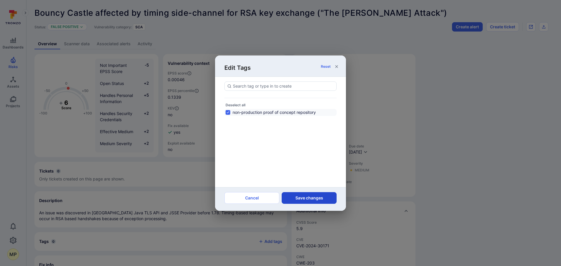
click at [298, 193] on button "Save changes" at bounding box center [309, 198] width 55 height 12
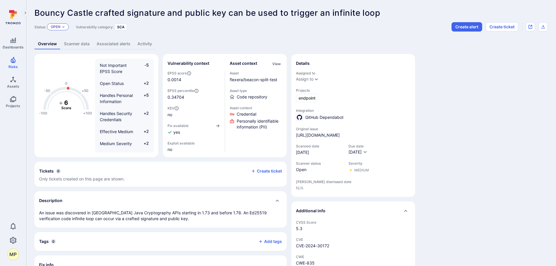
click at [66, 27] on div "Open" at bounding box center [58, 26] width 22 height 7
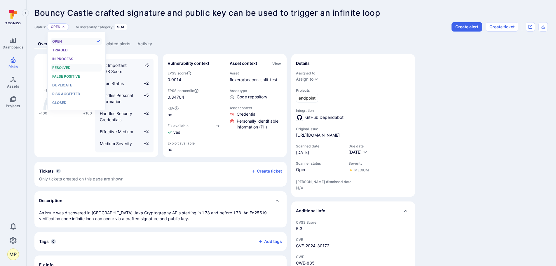
scroll to position [5, 0]
click at [82, 75] on div "False positive" at bounding box center [76, 76] width 48 height 6
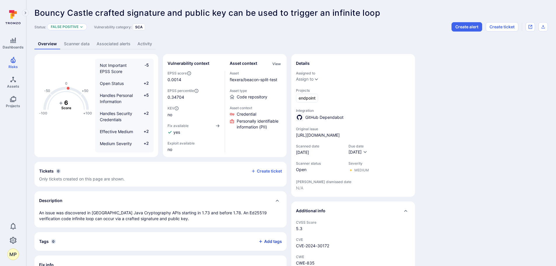
click at [270, 240] on button "Add tags" at bounding box center [268, 241] width 28 height 9
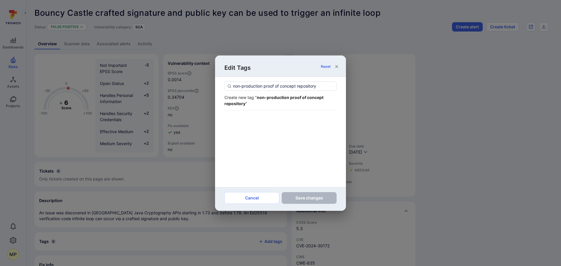
type input "non-production proof of concept repository"
click at [266, 100] on div "Create new tag " non-production proof of concept repository "" at bounding box center [280, 100] width 112 height 12
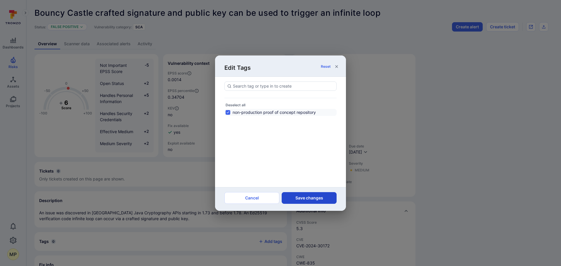
click at [303, 200] on button "Save changes" at bounding box center [309, 198] width 55 height 12
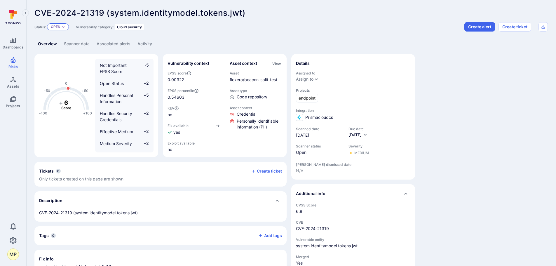
click at [64, 27] on icon "Expand dropdown" at bounding box center [64, 27] width 4 height 4
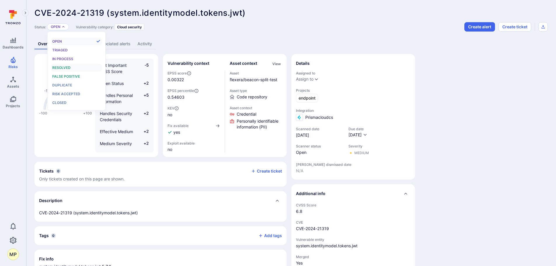
scroll to position [5, 0]
click at [77, 76] on span "False positive" at bounding box center [66, 76] width 28 height 4
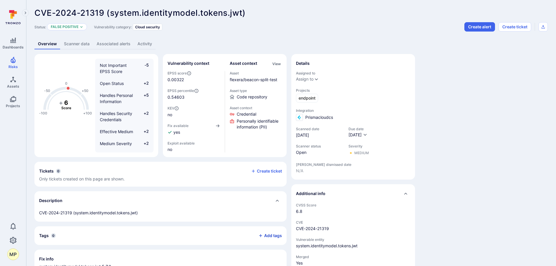
click at [272, 234] on button "Add tags" at bounding box center [268, 235] width 28 height 9
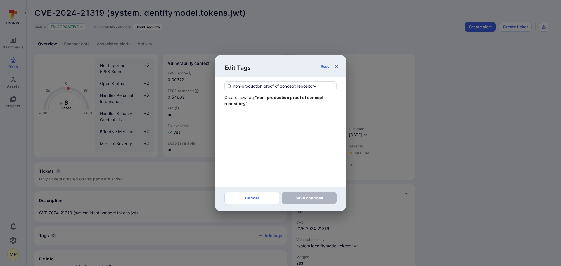
type input "non-production proof of concept repository"
click at [279, 99] on strong "non-production proof of concept repository" at bounding box center [273, 100] width 99 height 11
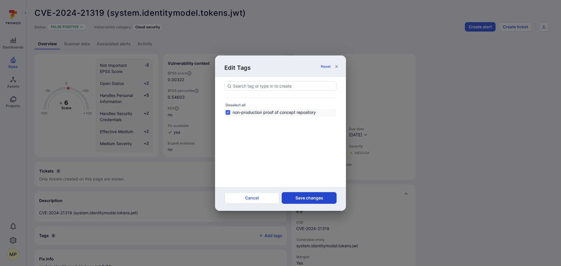
click at [303, 201] on button "Save changes" at bounding box center [309, 198] width 55 height 12
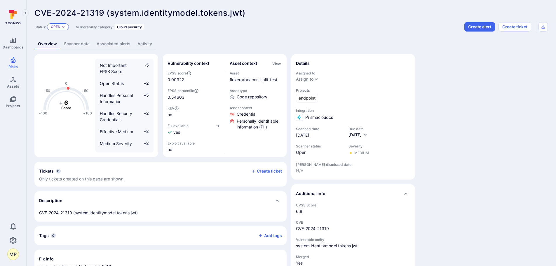
click at [64, 29] on div "Open" at bounding box center [58, 26] width 22 height 7
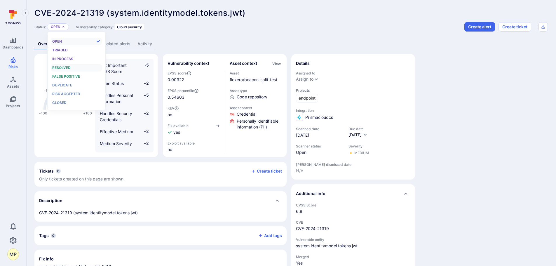
scroll to position [5, 0]
click at [78, 73] on li "False positive" at bounding box center [76, 77] width 51 height 8
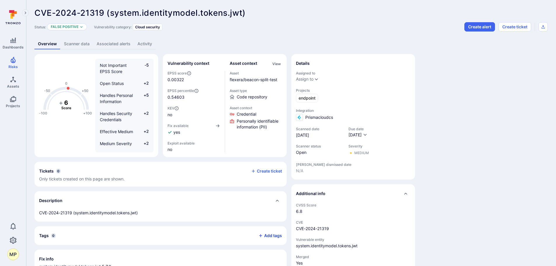
click at [273, 234] on button "Add tags" at bounding box center [268, 235] width 28 height 9
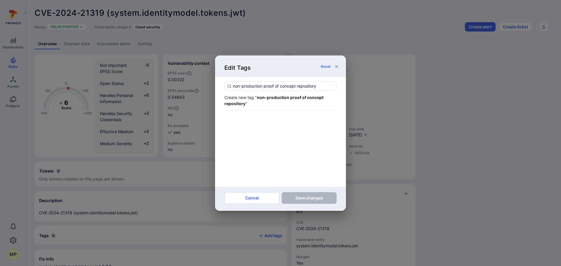
type input "non-production proof of concept repository"
click at [273, 100] on div "Create new tag " non-production proof of concept repository "" at bounding box center [280, 100] width 112 height 12
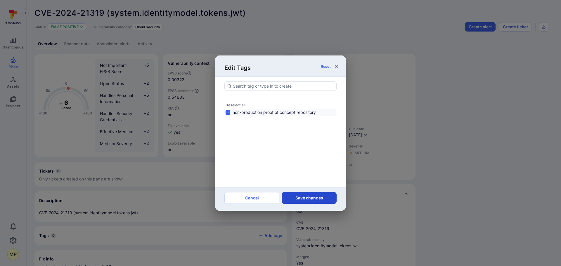
click at [308, 199] on button "Save changes" at bounding box center [309, 198] width 55 height 12
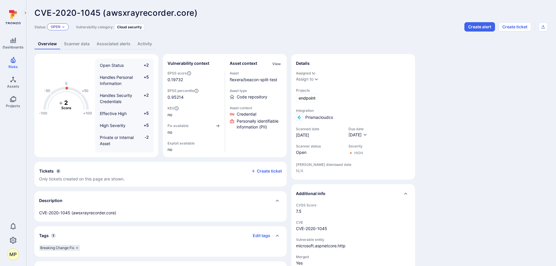
click at [63, 27] on icon "Expand dropdown" at bounding box center [64, 27] width 4 height 4
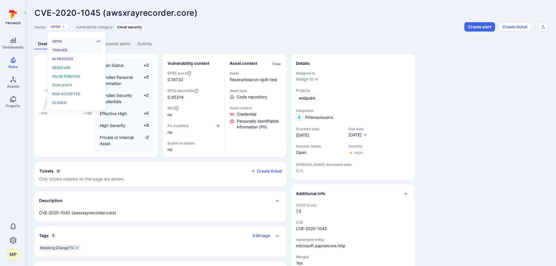
scroll to position [5, 0]
click at [69, 76] on span "False positive" at bounding box center [66, 76] width 28 height 4
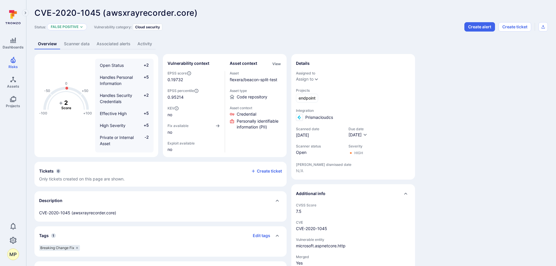
click at [271, 236] on div "Tags 1 Edit tags" at bounding box center [160, 235] width 243 height 9
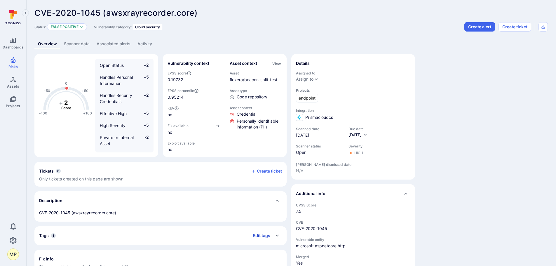
click at [265, 237] on button "Edit tags" at bounding box center [259, 235] width 22 height 9
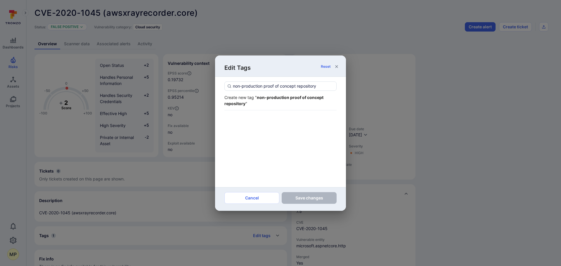
type input "non-production proof of concept repository"
click at [265, 103] on div "Create new tag " non-production proof of concept repository "" at bounding box center [280, 100] width 112 height 12
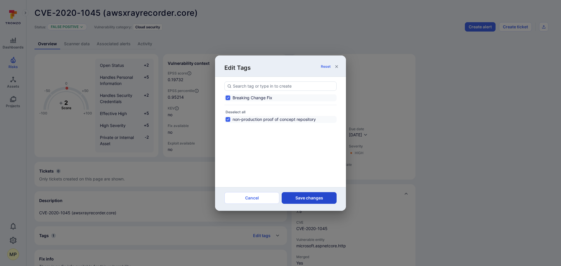
click at [306, 202] on button "Save changes" at bounding box center [309, 198] width 55 height 12
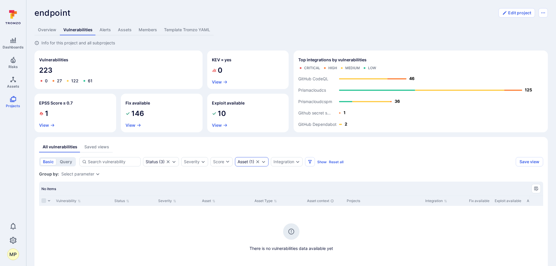
click at [259, 162] on icon "Clear selection" at bounding box center [257, 161] width 3 height 3
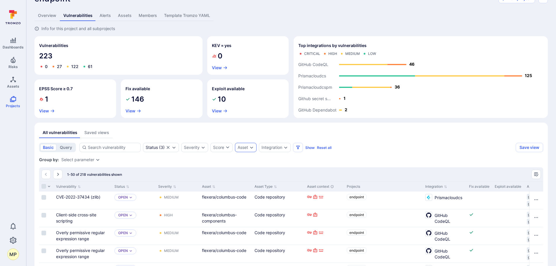
scroll to position [11, 0]
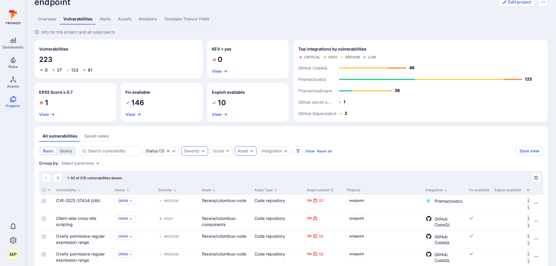
click at [202, 153] on div "Severity" at bounding box center [194, 150] width 27 height 9
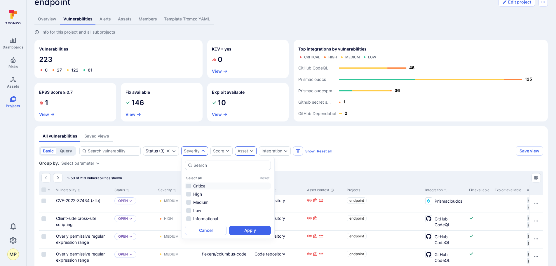
click at [194, 185] on li "Critical" at bounding box center [228, 186] width 86 height 7
click at [207, 186] on li "Critical" at bounding box center [228, 186] width 86 height 7
click at [199, 192] on li "High" at bounding box center [228, 194] width 86 height 7
click at [247, 235] on div "Select all Reset Critical High Medium Low Informational Cancel Apply" at bounding box center [227, 198] width 93 height 82
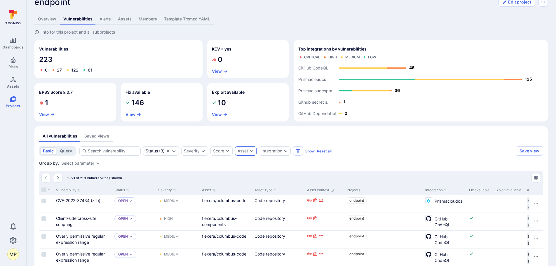
click at [200, 154] on div "Severity" at bounding box center [194, 150] width 27 height 9
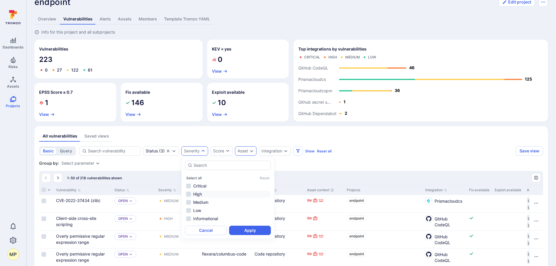
click at [194, 193] on li "High" at bounding box center [228, 194] width 86 height 7
click at [244, 228] on button "Apply" at bounding box center [250, 230] width 42 height 9
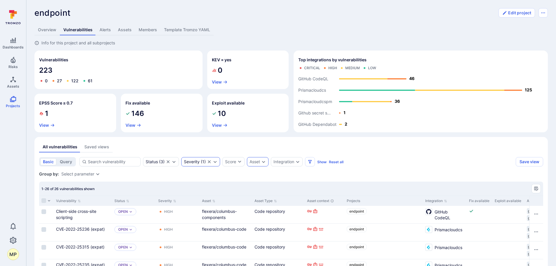
click at [216, 161] on icon "Expand dropdown" at bounding box center [215, 161] width 5 height 5
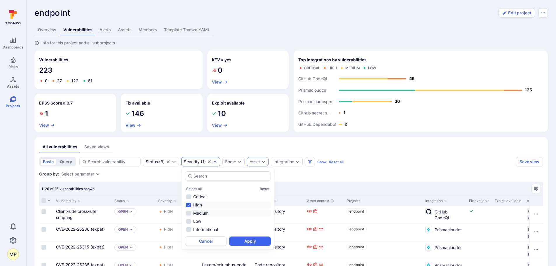
click at [196, 214] on li "Medium" at bounding box center [228, 213] width 86 height 7
click at [194, 204] on li "High" at bounding box center [228, 205] width 86 height 7
click at [247, 242] on button "Apply" at bounding box center [250, 241] width 42 height 9
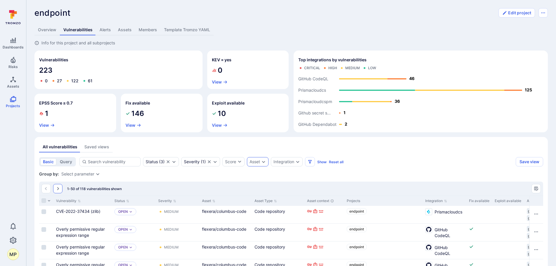
click at [55, 191] on button "Go to the next page" at bounding box center [57, 188] width 9 height 9
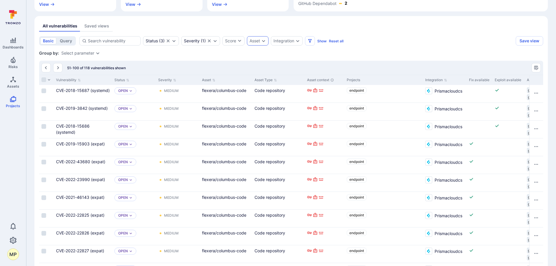
scroll to position [69, 0]
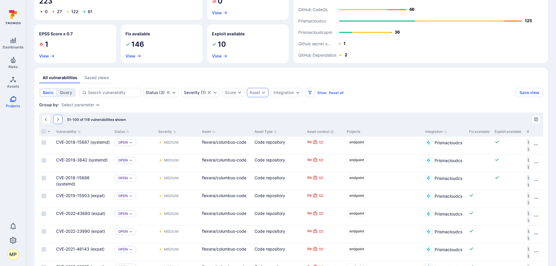
click at [58, 118] on icon "Go to the next page" at bounding box center [58, 119] width 2 height 3
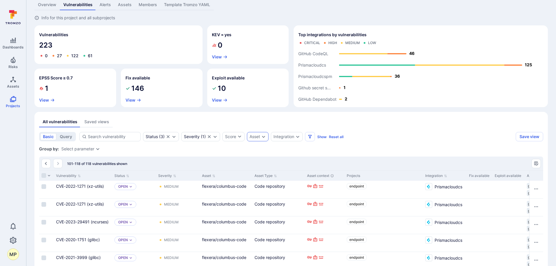
scroll to position [25, 0]
click at [214, 139] on div "Severity ( 1 )" at bounding box center [200, 136] width 39 height 9
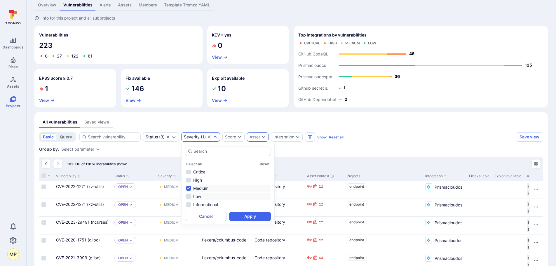
click at [199, 195] on li "Low" at bounding box center [228, 196] width 86 height 7
click at [200, 188] on li "Medium" at bounding box center [228, 188] width 86 height 7
click at [243, 218] on button "Apply" at bounding box center [250, 216] width 42 height 9
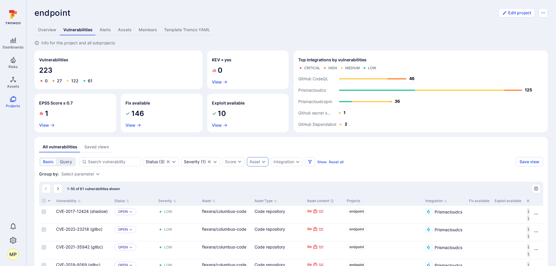
drag, startPoint x: 219, startPoint y: 163, endPoint x: 209, endPoint y: 162, distance: 9.9
click at [209, 162] on icon "Clear selection" at bounding box center [209, 161] width 3 height 3
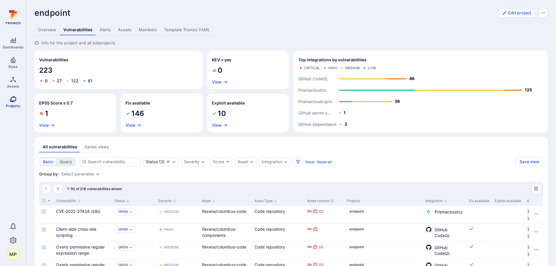
click at [8, 105] on span "Projects" at bounding box center [13, 106] width 14 height 4
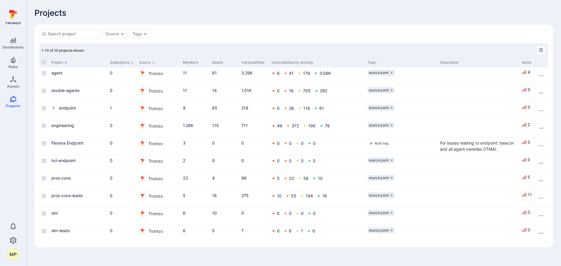
click at [17, 124] on div "Dashboards Risks Assets Projects 0 MP" at bounding box center [13, 133] width 26 height 253
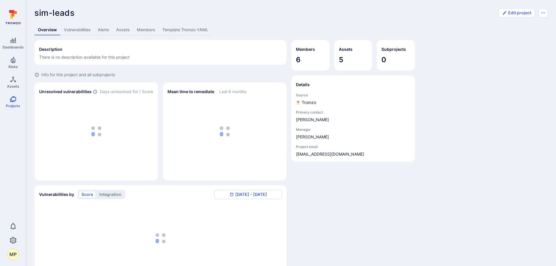
click at [84, 30] on link "Vulnerabilities" at bounding box center [77, 30] width 34 height 11
